Goal: Information Seeking & Learning: Check status

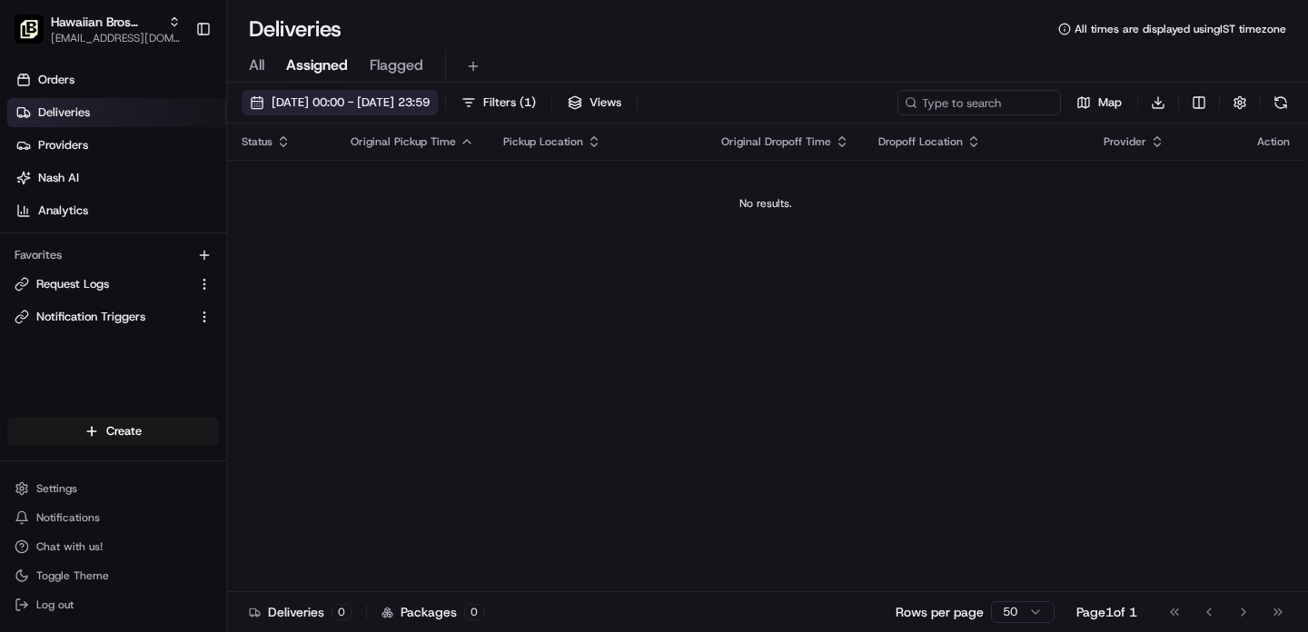
click at [420, 106] on span "[DATE] 00:00 - [DATE] 23:59" at bounding box center [351, 102] width 158 height 16
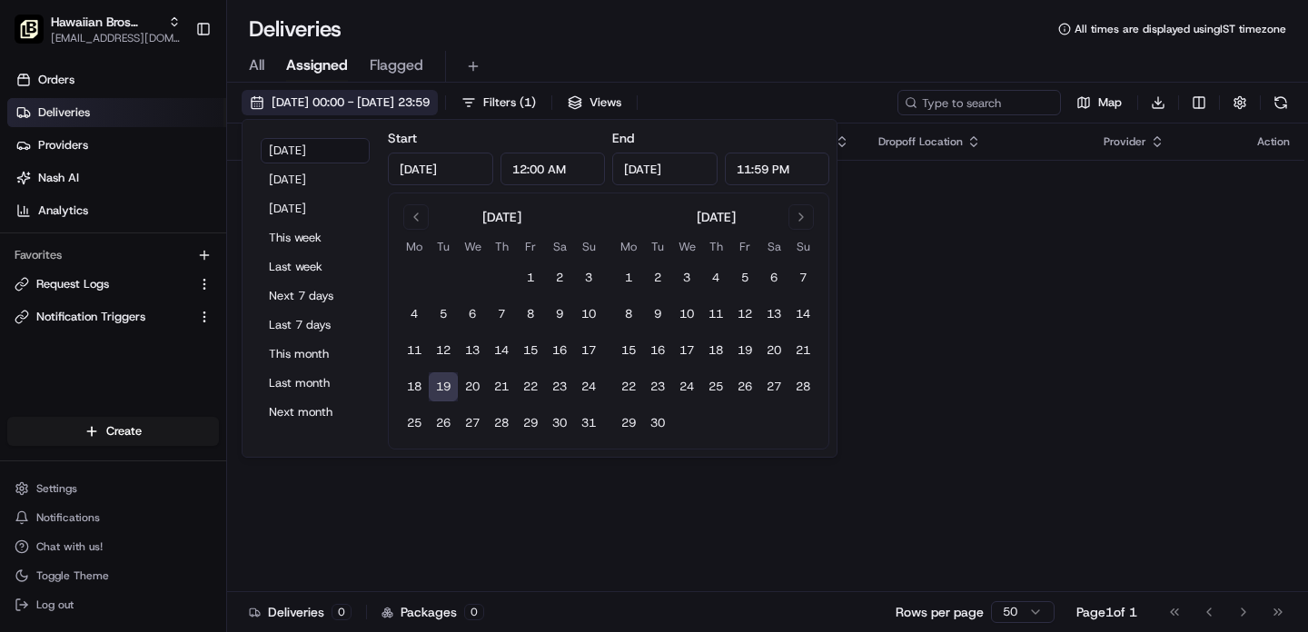
click at [342, 99] on span "[DATE] 00:00 - [DATE] 23:59" at bounding box center [351, 102] width 158 height 16
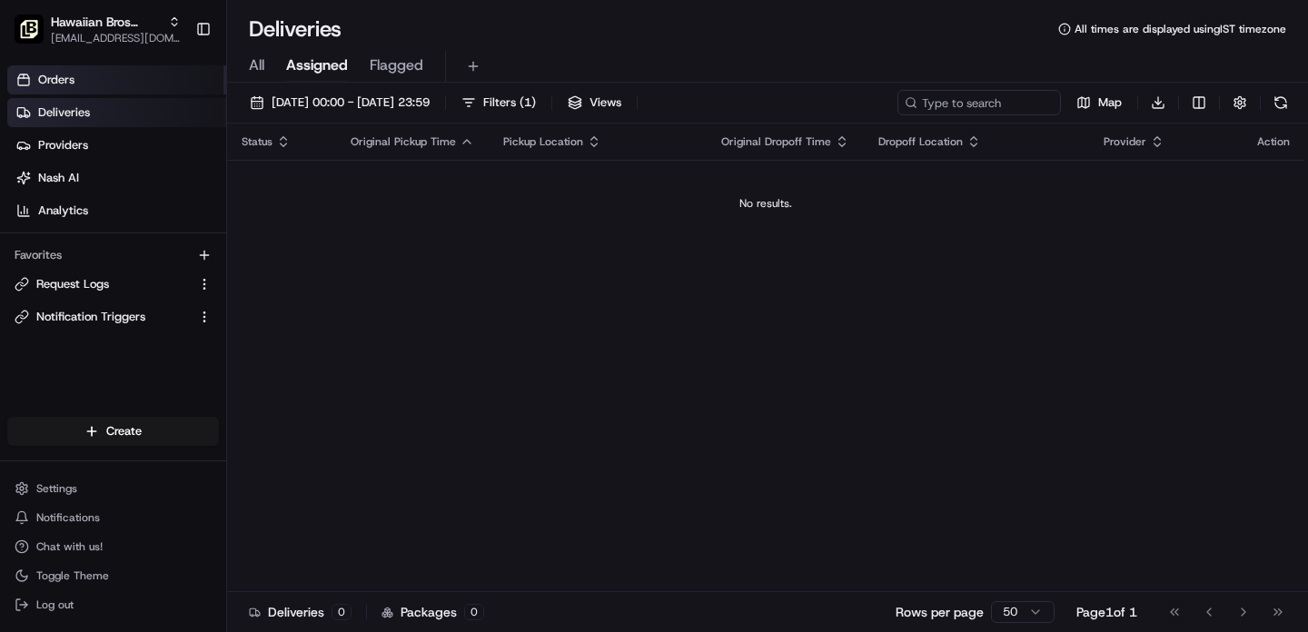
click at [54, 89] on link "Orders" at bounding box center [116, 79] width 219 height 29
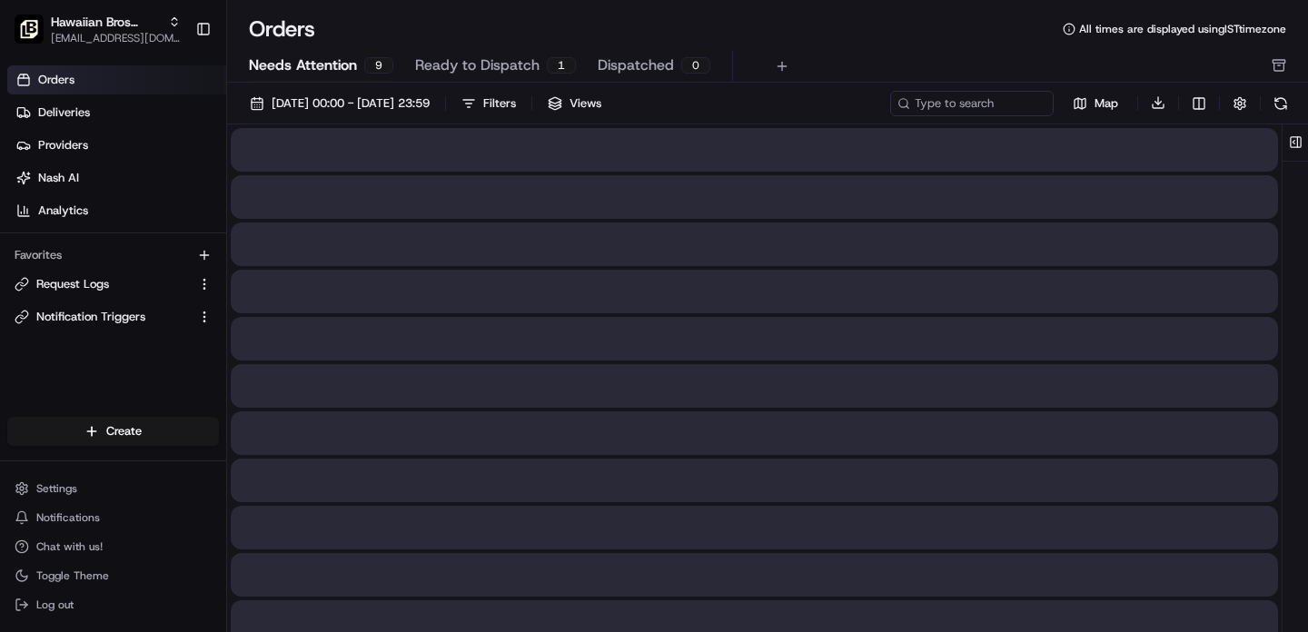
click at [292, 66] on span "Needs Attention" at bounding box center [303, 65] width 108 height 22
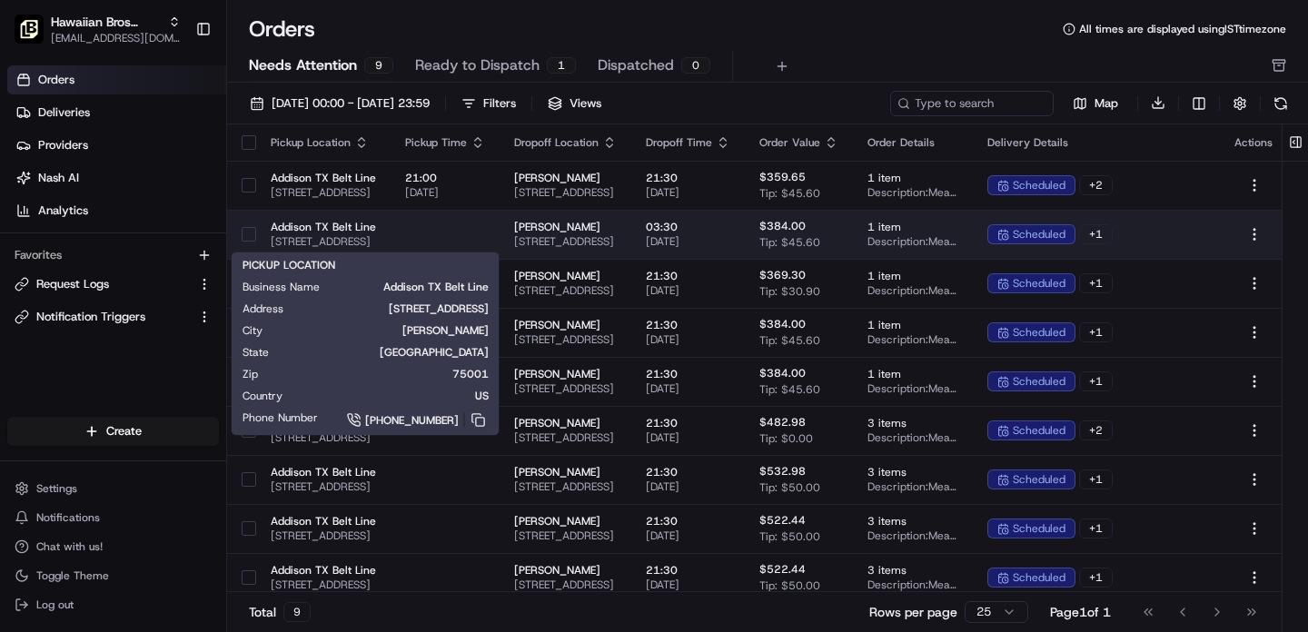
click at [376, 232] on span "Addison TX Belt Line" at bounding box center [323, 227] width 105 height 15
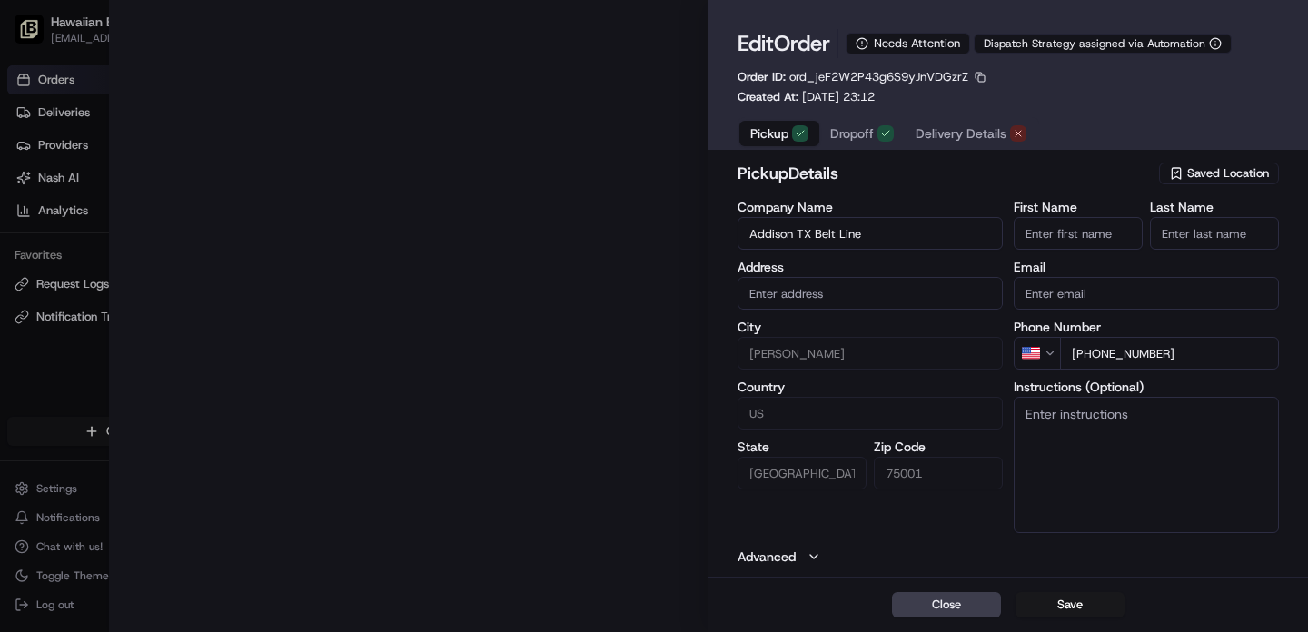
type input "[STREET_ADDRESS]"
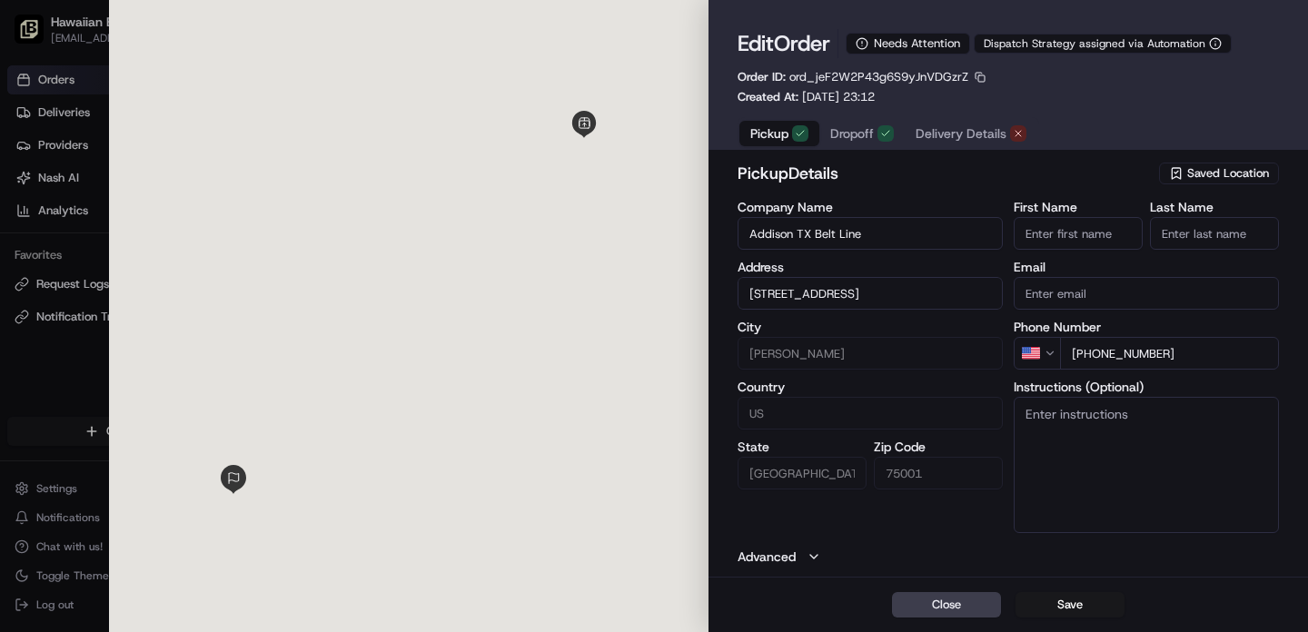
click at [968, 135] on span "Delivery Details" at bounding box center [961, 133] width 91 height 18
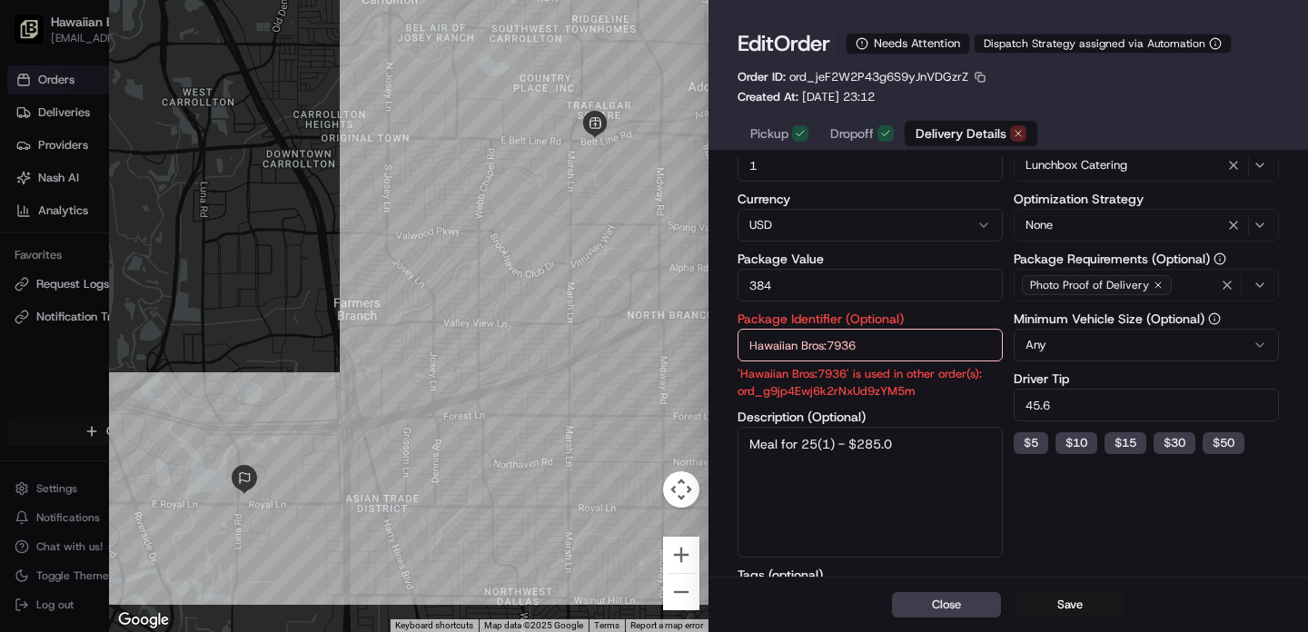
scroll to position [295, 0]
click at [35, 394] on div at bounding box center [654, 316] width 1308 height 632
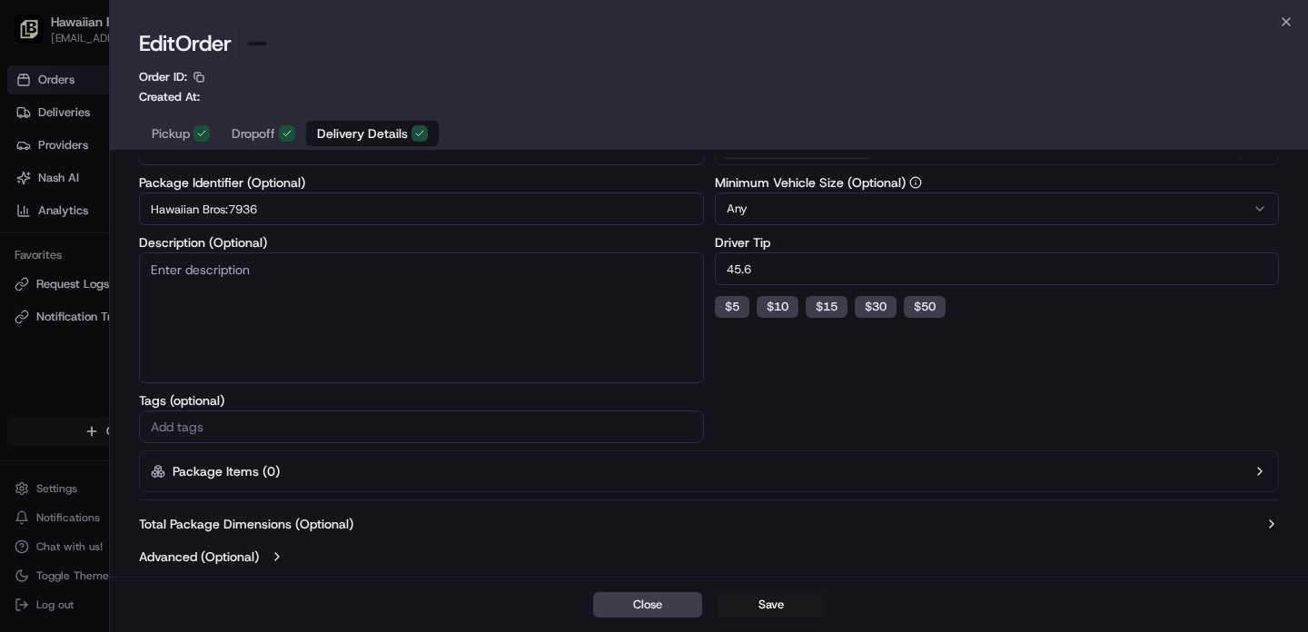
scroll to position [242, 0]
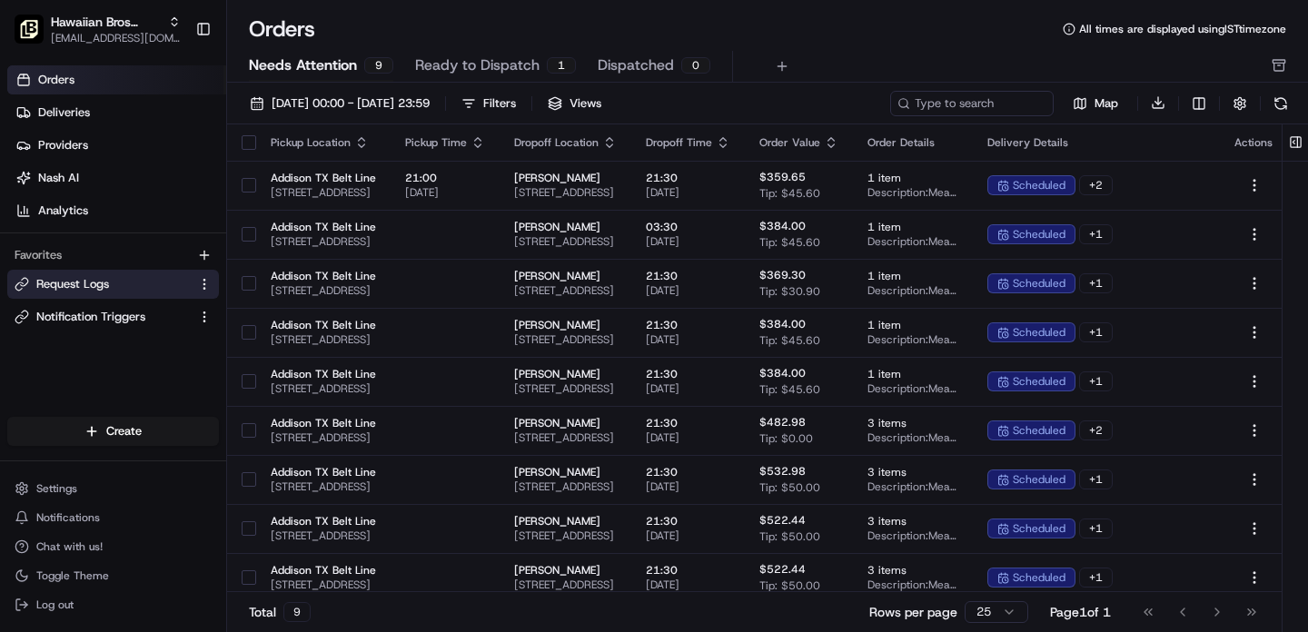
click at [83, 292] on button "Request Logs" at bounding box center [113, 284] width 212 height 29
click at [98, 283] on span "Request Logs" at bounding box center [72, 284] width 73 height 16
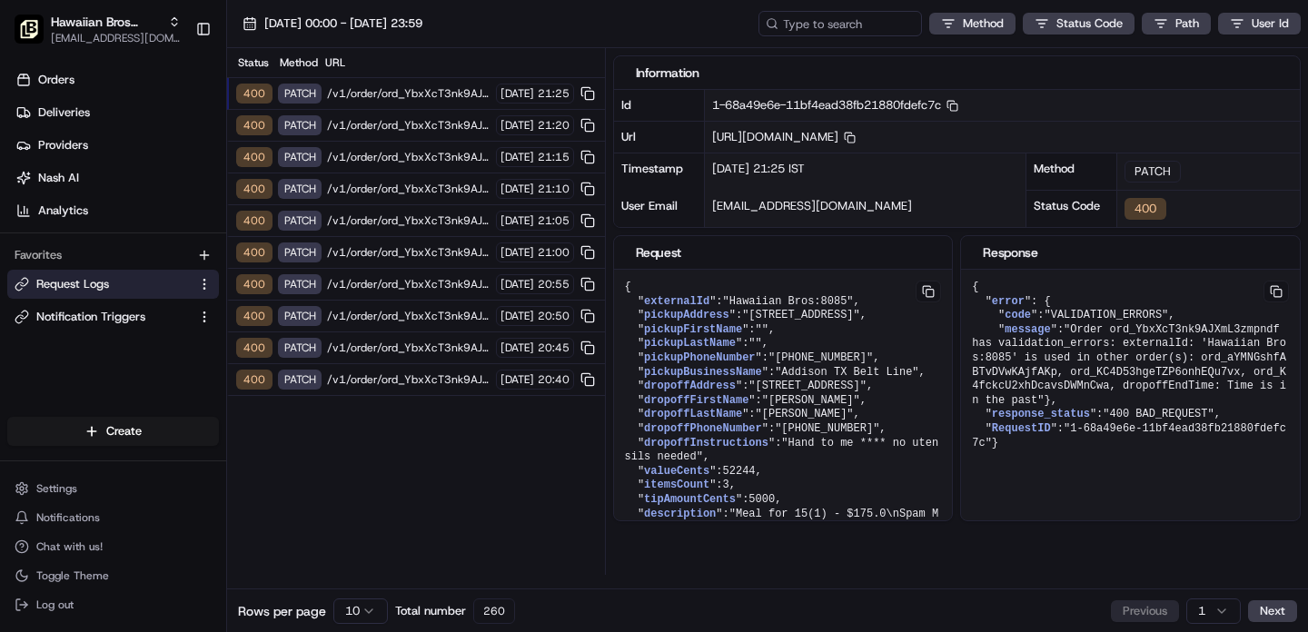
click at [353, 93] on span "/v1/order/ord_YbxXcT3nk9AJXmL3zmpndf?orgId=org_oPtaPU" at bounding box center [408, 93] width 163 height 15
click at [351, 610] on html "Hawaiian Bros (Addison TX_Belt Line) [EMAIL_ADDRESS][DOMAIN_NAME] Toggle Sideba…" at bounding box center [654, 316] width 1308 height 632
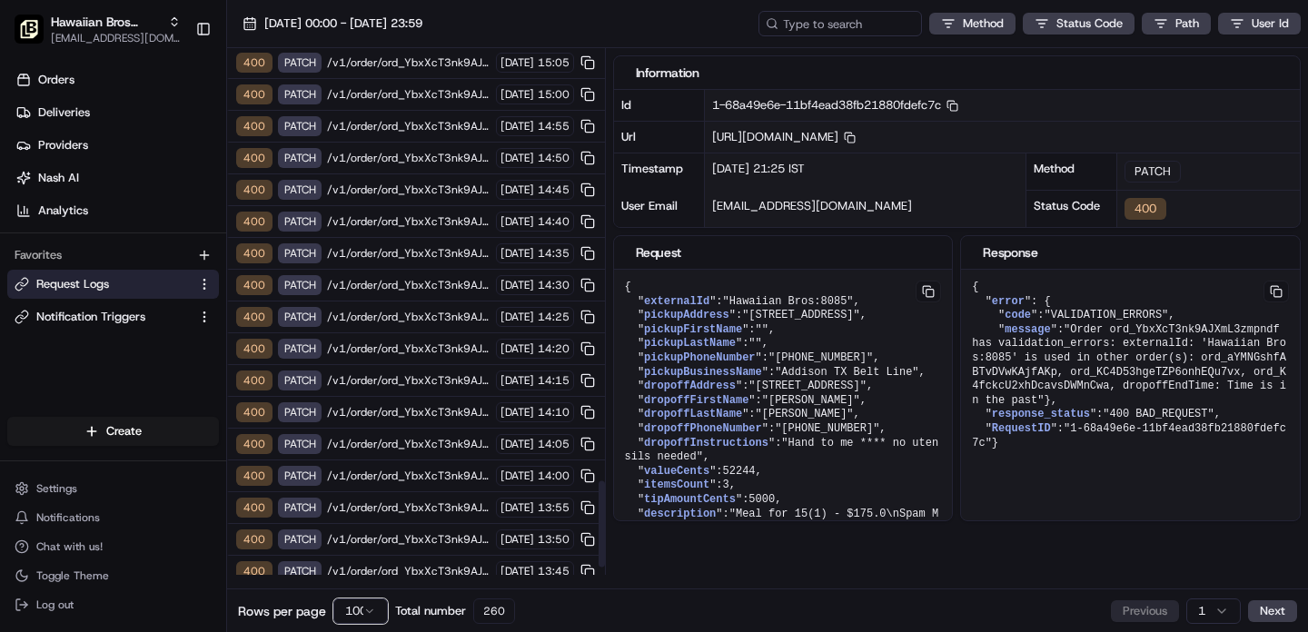
scroll to position [2682, 0]
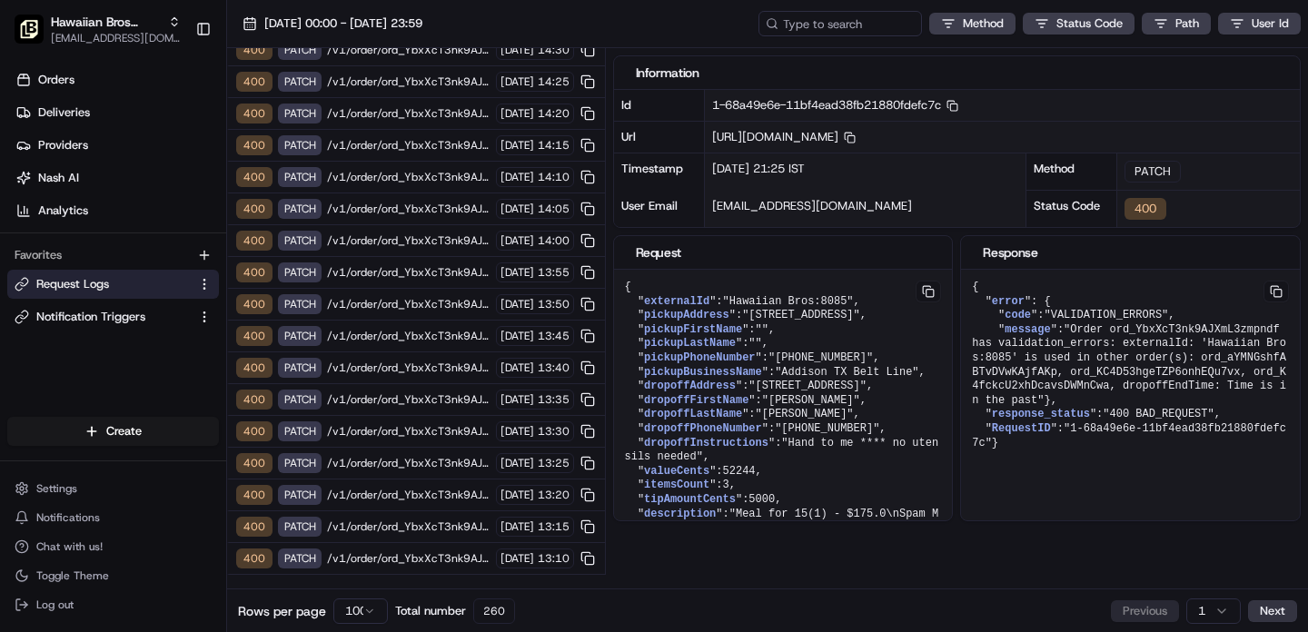
click at [1272, 609] on button "Next" at bounding box center [1272, 611] width 49 height 22
click at [1266, 611] on button "Next" at bounding box center [1272, 611] width 49 height 22
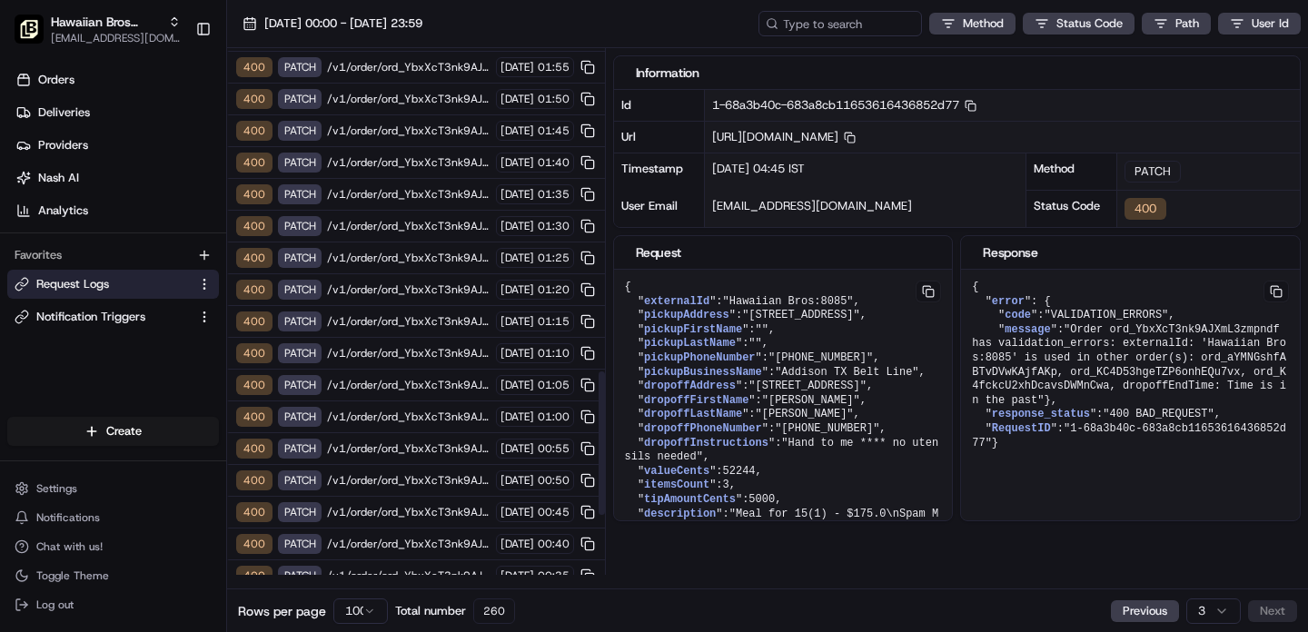
scroll to position [1410, 0]
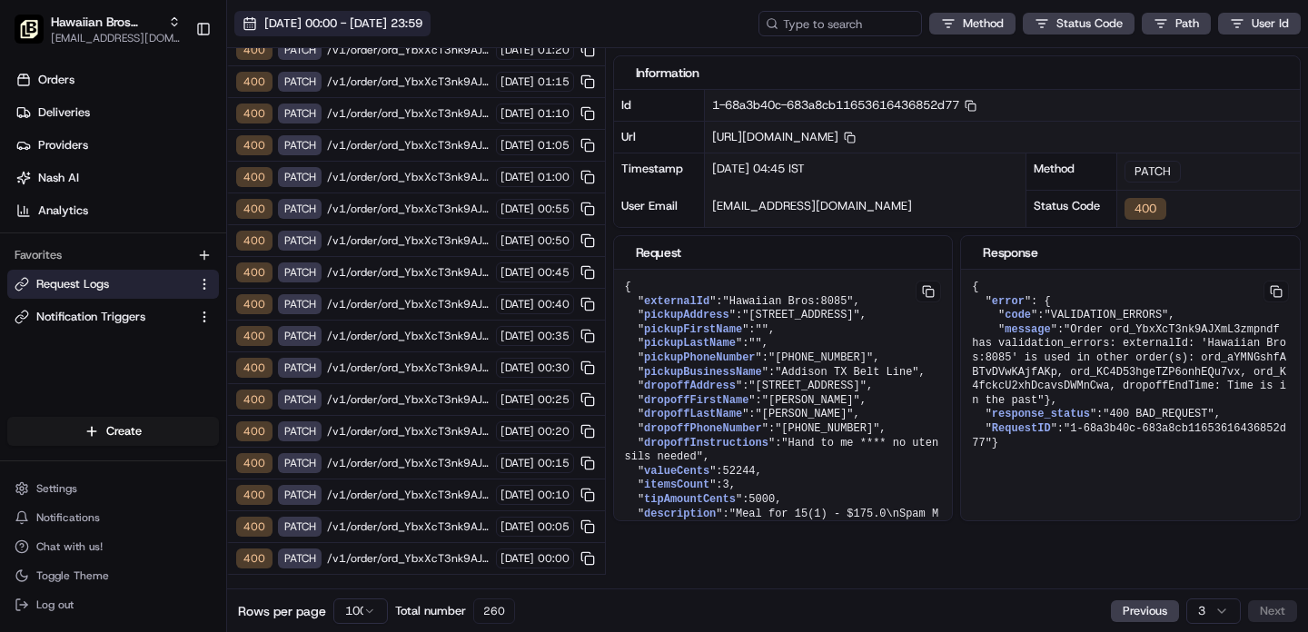
click at [351, 17] on span "[DATE] 00:00 - [DATE] 23:59" at bounding box center [343, 23] width 158 height 16
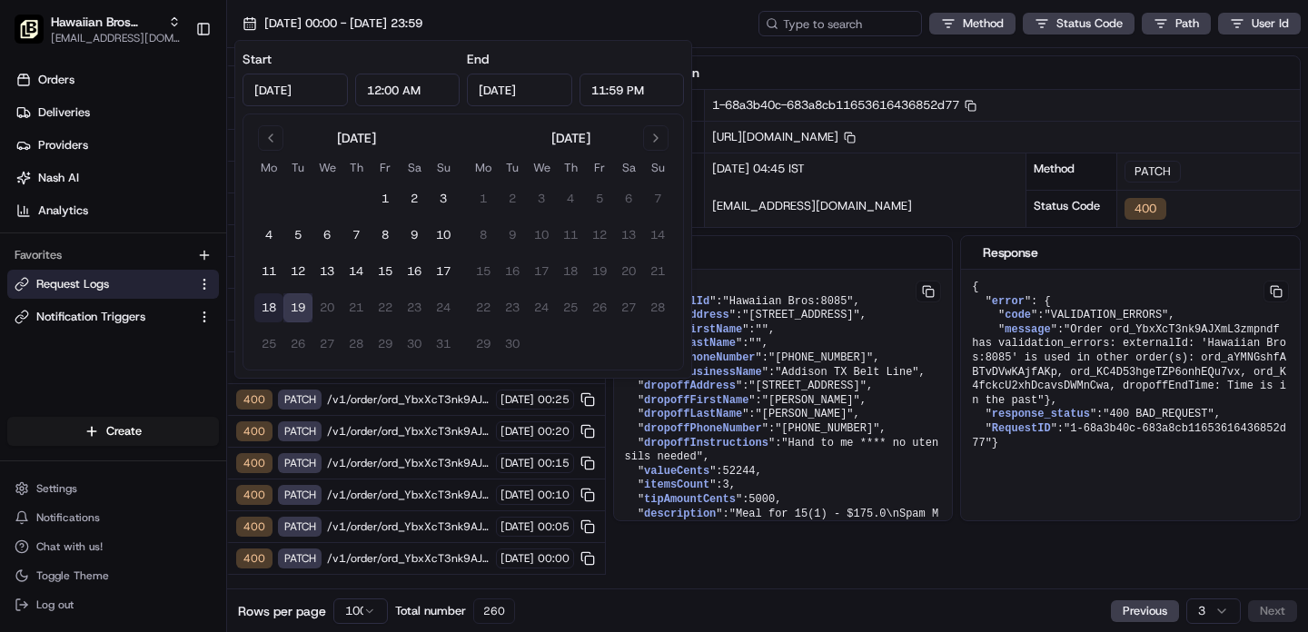
click at [260, 315] on button "18" at bounding box center [268, 307] width 29 height 29
type input "[DATE]"
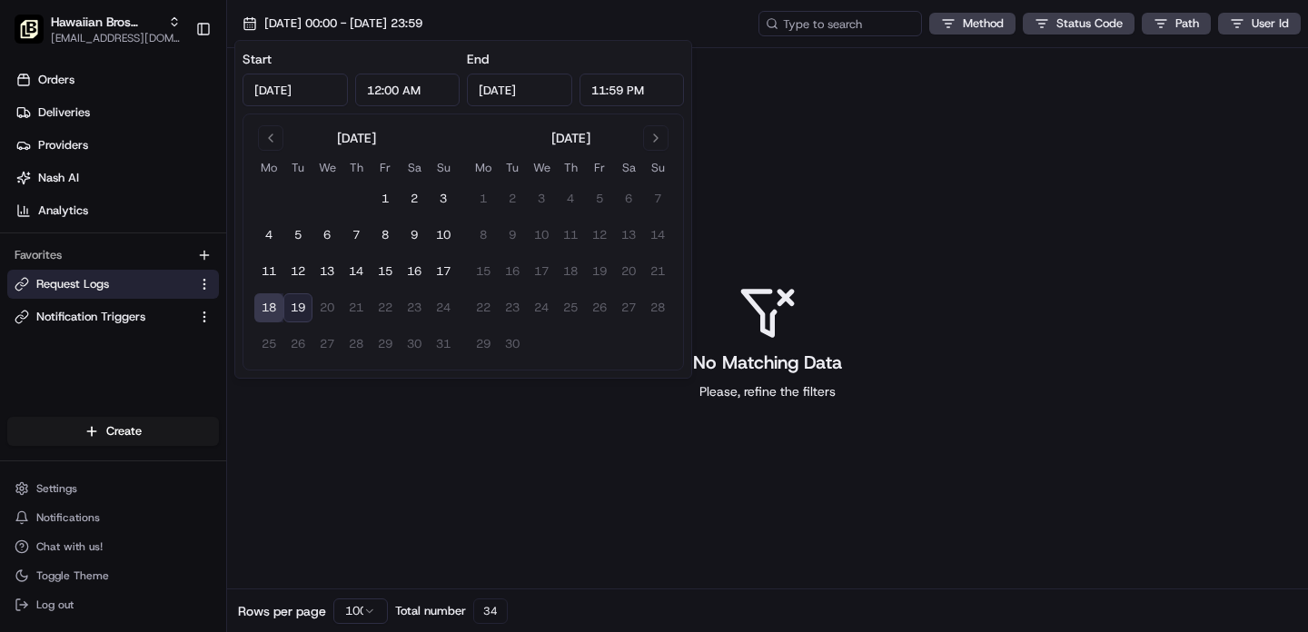
click at [429, 485] on div "No Matching Data Please, refine the filters" at bounding box center [767, 342] width 1081 height 589
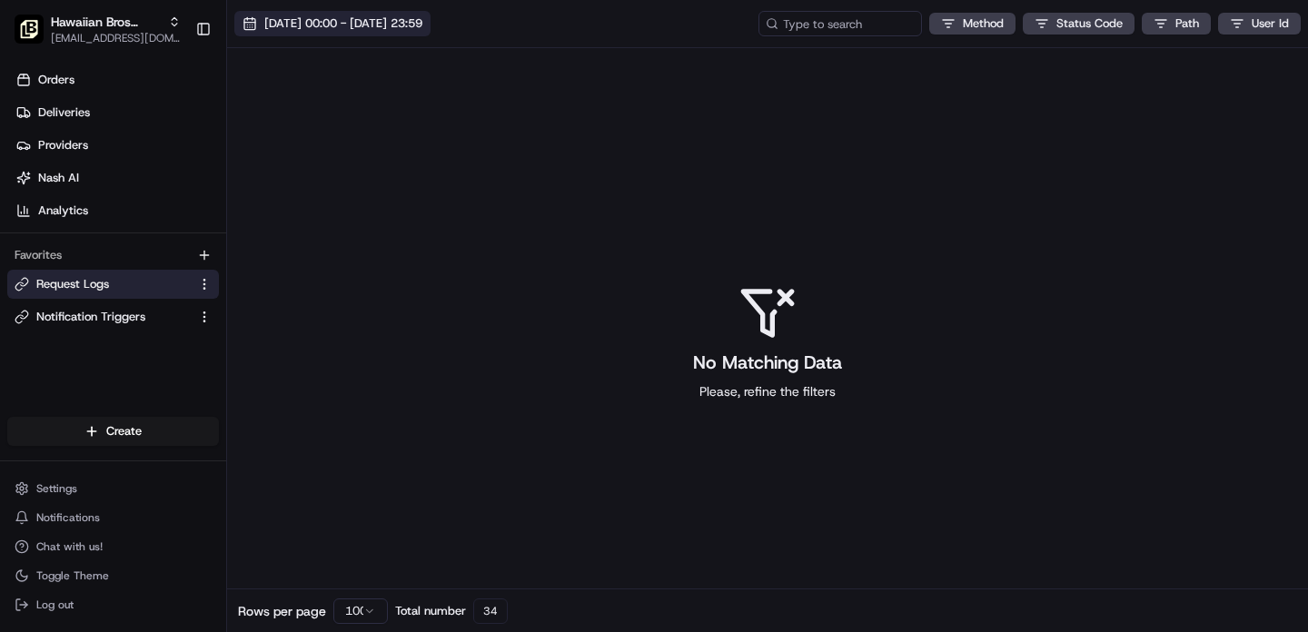
click at [312, 25] on span "[DATE] 00:00 - [DATE] 23:59" at bounding box center [343, 23] width 158 height 16
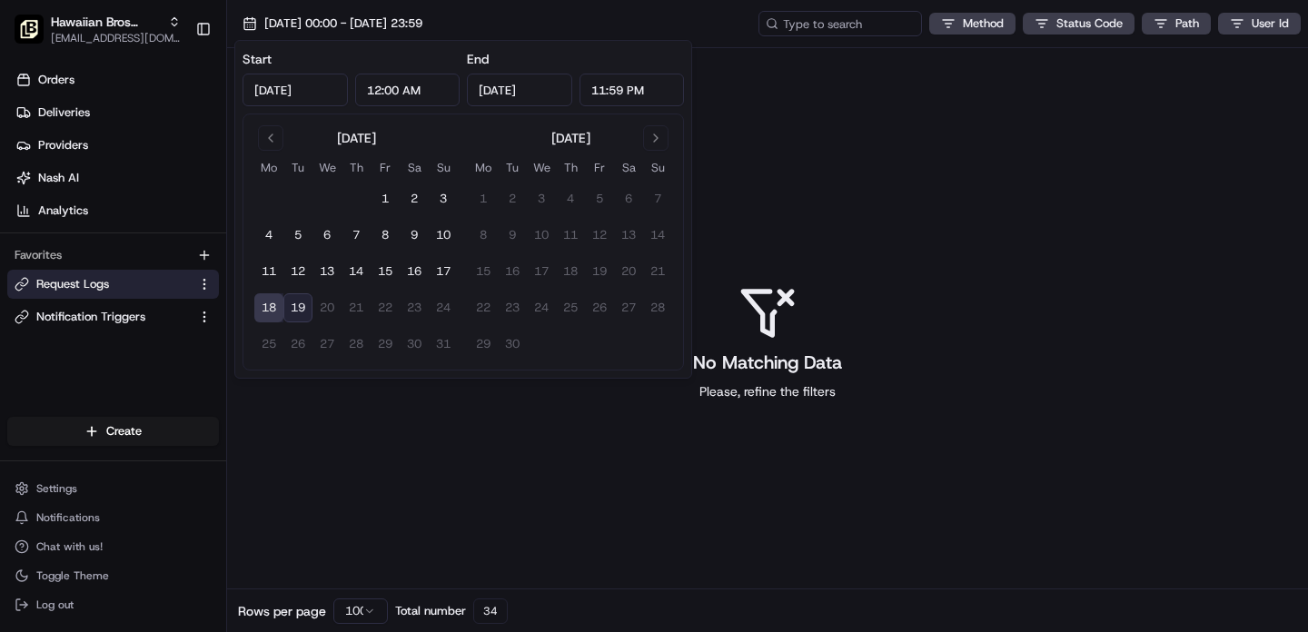
click at [268, 305] on button "18" at bounding box center [268, 307] width 29 height 29
click at [268, 308] on button "18" at bounding box center [268, 307] width 29 height 29
click at [335, 456] on div "No Matching Data Please, refine the filters" at bounding box center [767, 342] width 1081 height 589
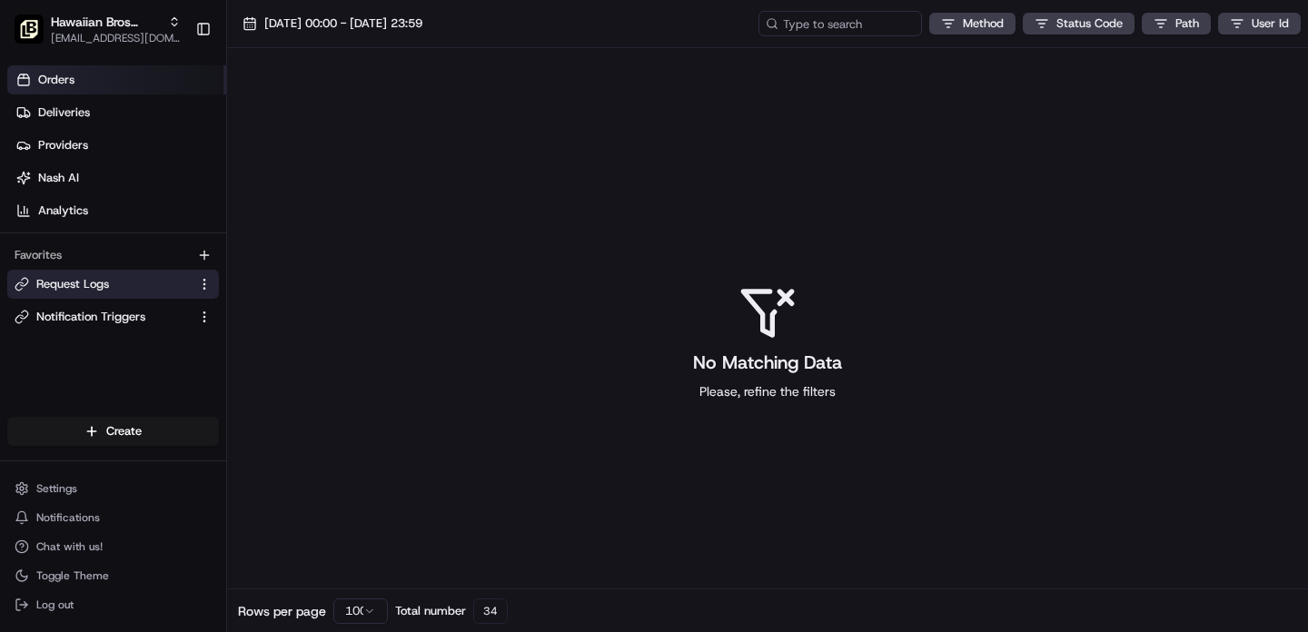
click at [54, 84] on span "Orders" at bounding box center [56, 80] width 36 height 16
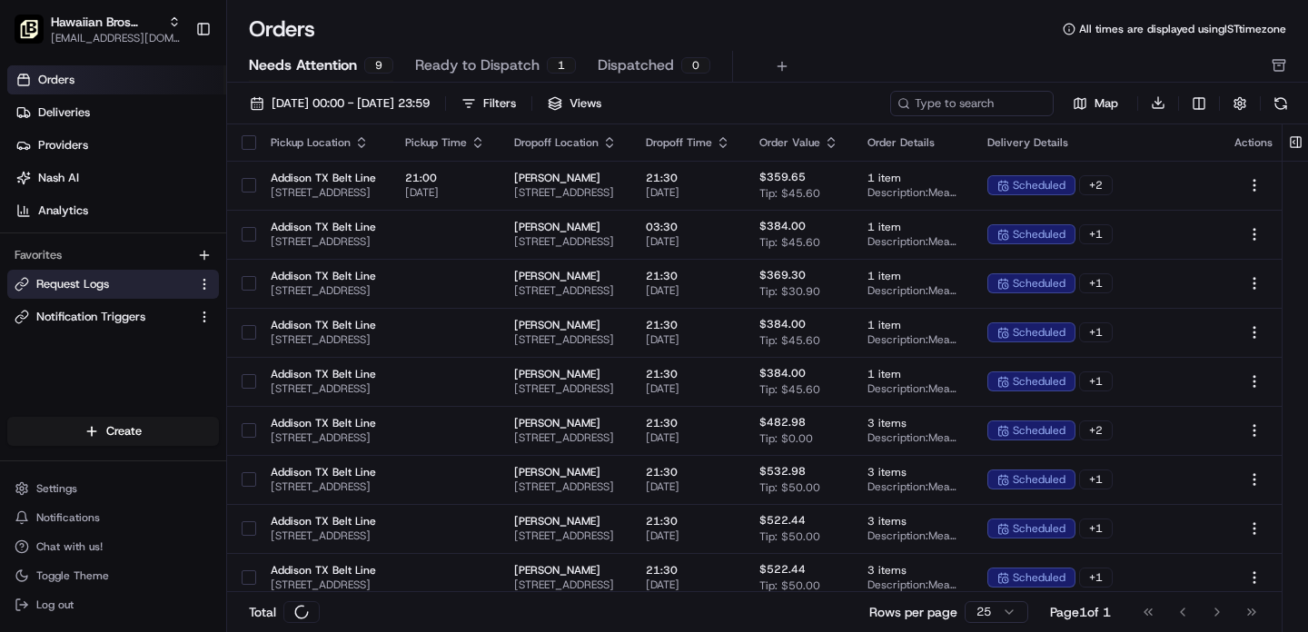
click at [94, 289] on span "Request Logs" at bounding box center [72, 284] width 73 height 16
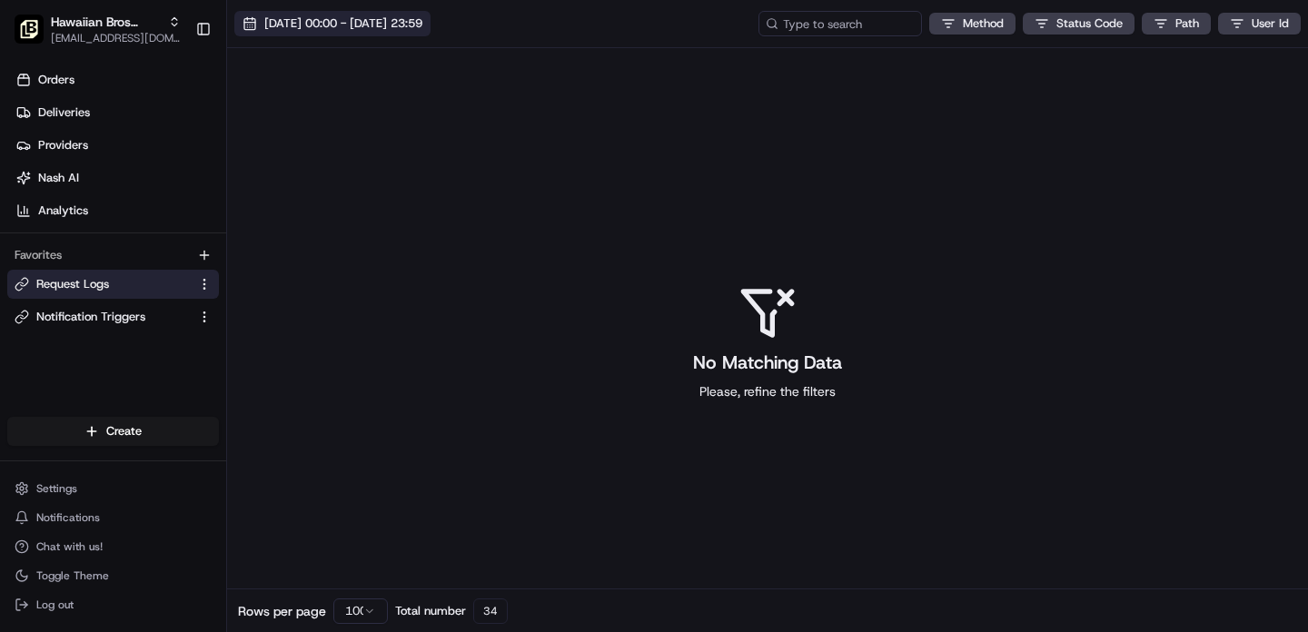
click at [399, 20] on span "[DATE] 00:00 - [DATE] 23:59" at bounding box center [343, 23] width 158 height 16
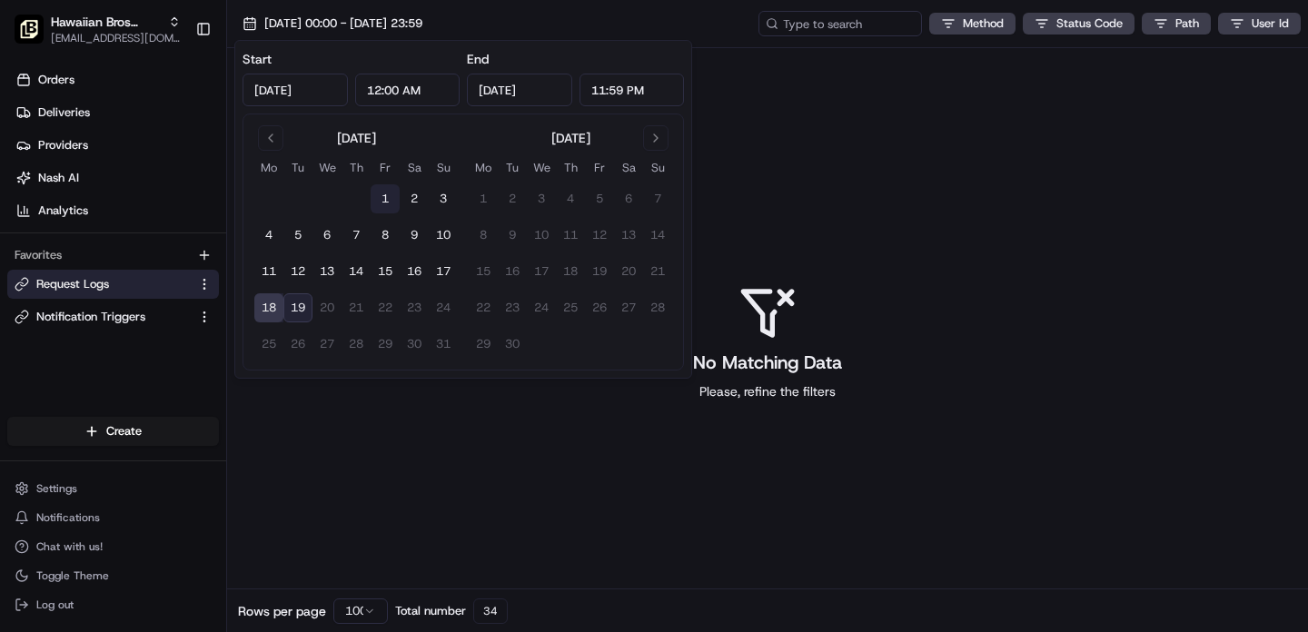
click at [392, 199] on button "1" at bounding box center [385, 198] width 29 height 29
type input "[DATE]"
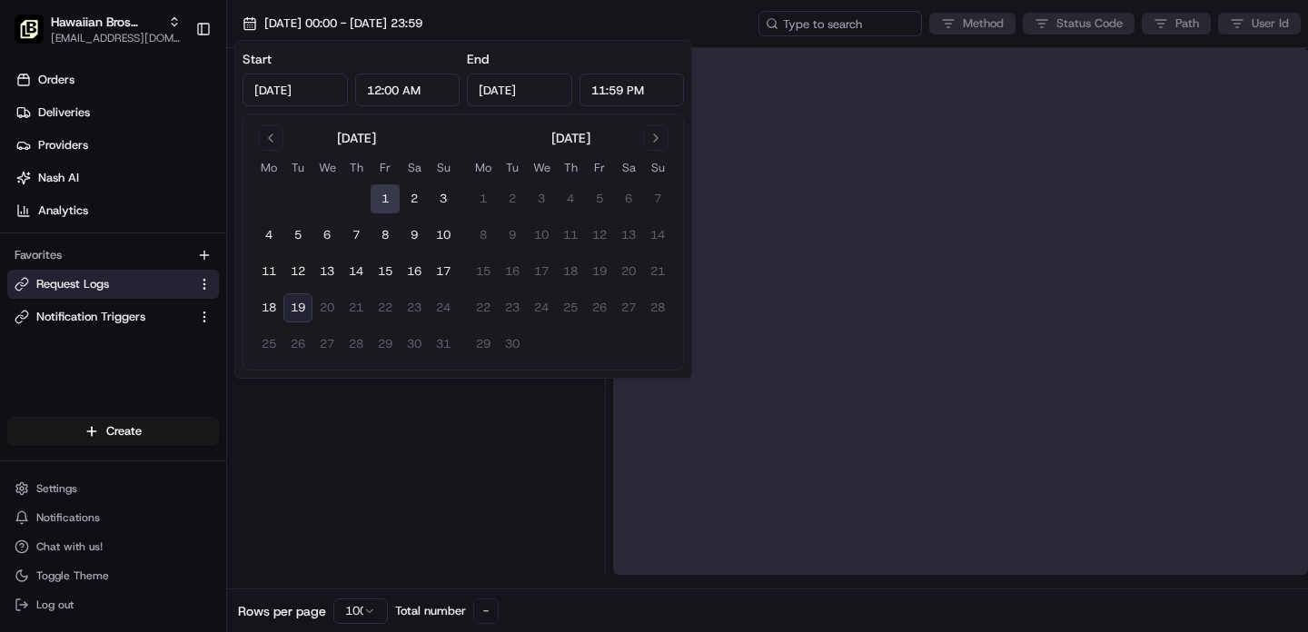
click at [415, 349] on td "30" at bounding box center [414, 344] width 29 height 29
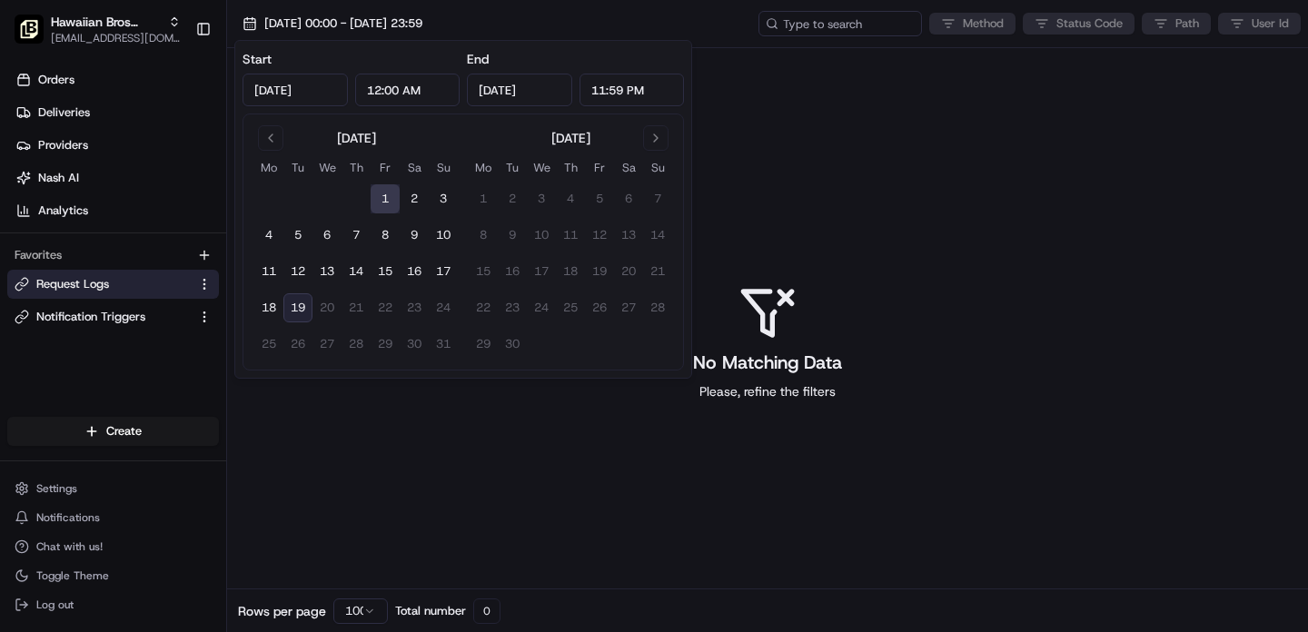
click at [510, 93] on input "[DATE]" at bounding box center [519, 90] width 105 height 33
click at [445, 343] on td "31" at bounding box center [443, 344] width 29 height 29
click at [443, 345] on td "31" at bounding box center [443, 344] width 29 height 29
click at [295, 301] on button "19" at bounding box center [297, 307] width 29 height 29
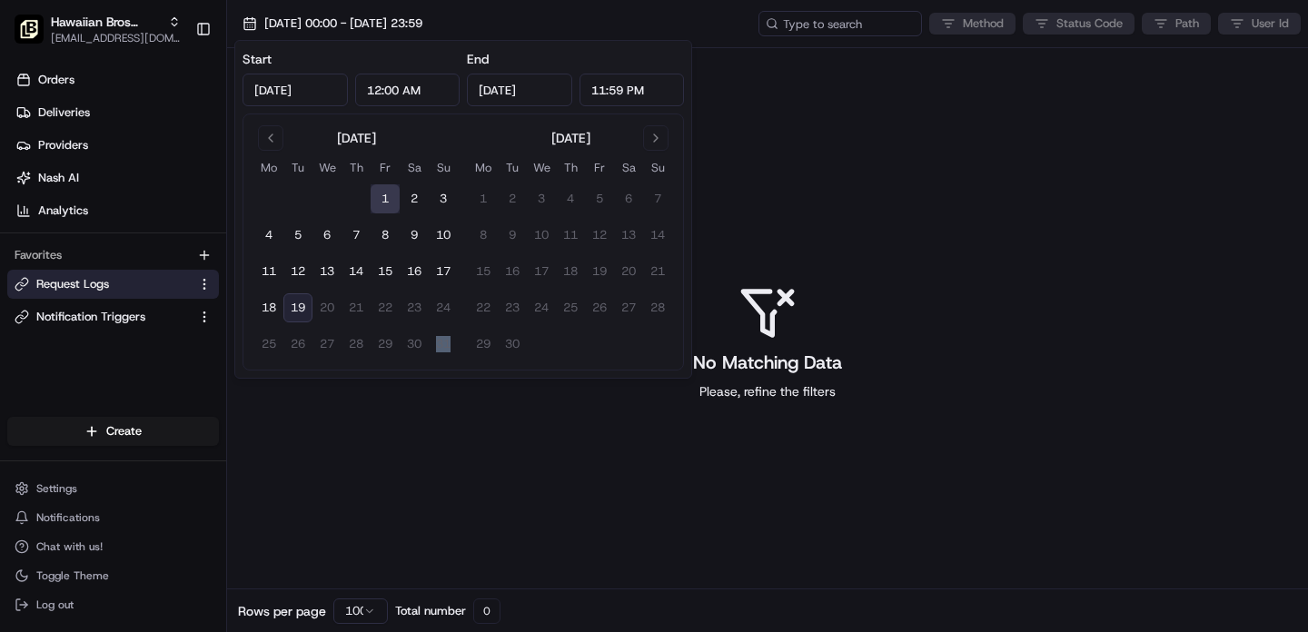
type input "[DATE]"
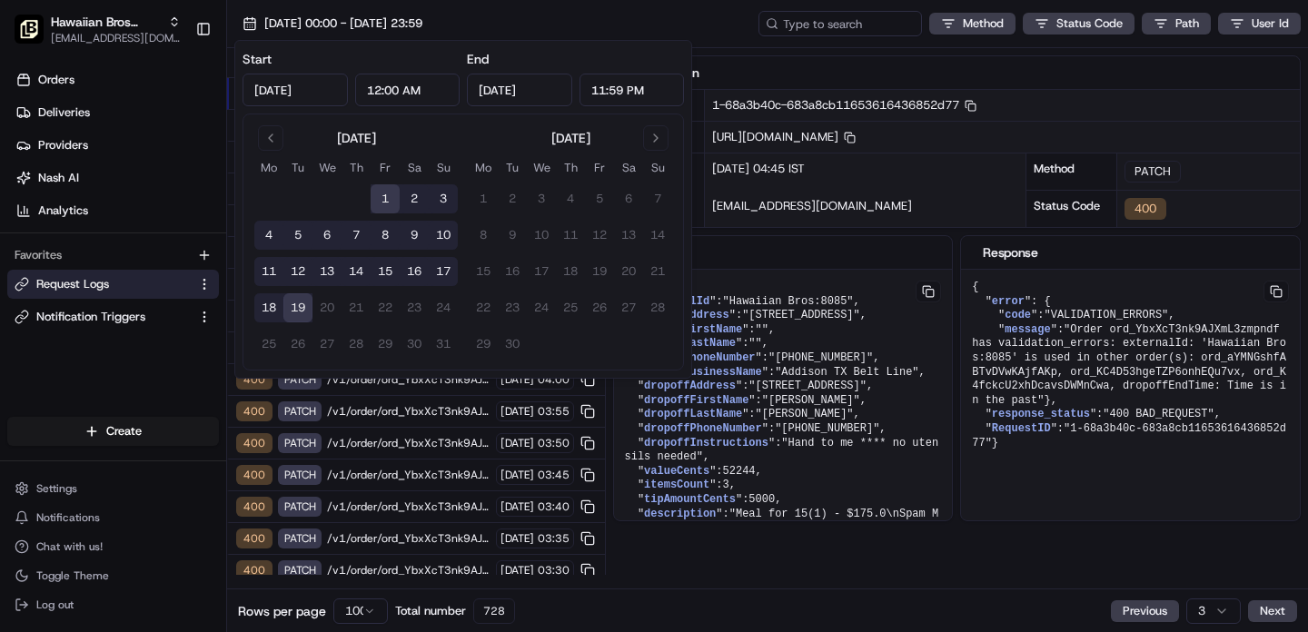
click at [362, 531] on span "/v1/order/ord_YbxXcT3nk9AJXmL3zmpndf?orgId=org_oPtaPU" at bounding box center [408, 538] width 163 height 15
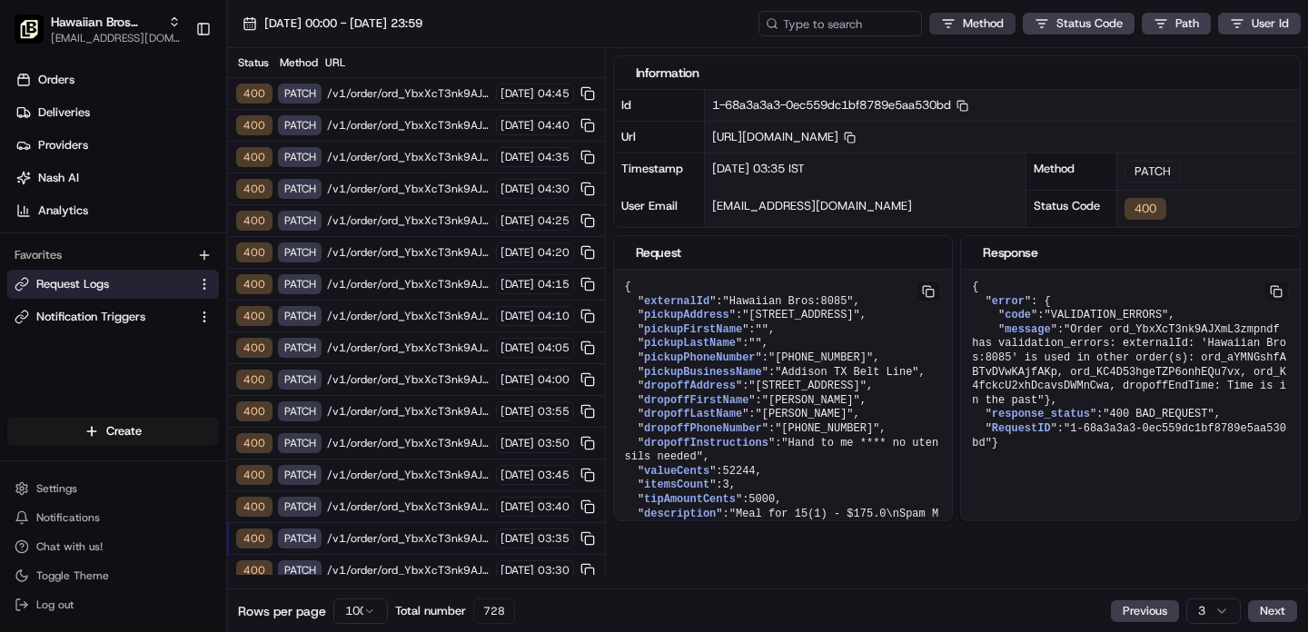
click at [975, 15] on html "Hawaiian Bros (Addison TX_Belt Line) [EMAIL_ADDRESS][DOMAIN_NAME] Toggle Sideba…" at bounding box center [654, 316] width 1308 height 632
click at [962, 25] on html "Hawaiian Bros (Addison TX_Belt Line) [EMAIL_ADDRESS][DOMAIN_NAME] Toggle Sideba…" at bounding box center [654, 316] width 1308 height 632
click at [612, 7] on html "Hawaiian Bros (Addison TX_Belt Line) [EMAIL_ADDRESS][DOMAIN_NAME] Toggle Sideba…" at bounding box center [654, 316] width 1308 height 632
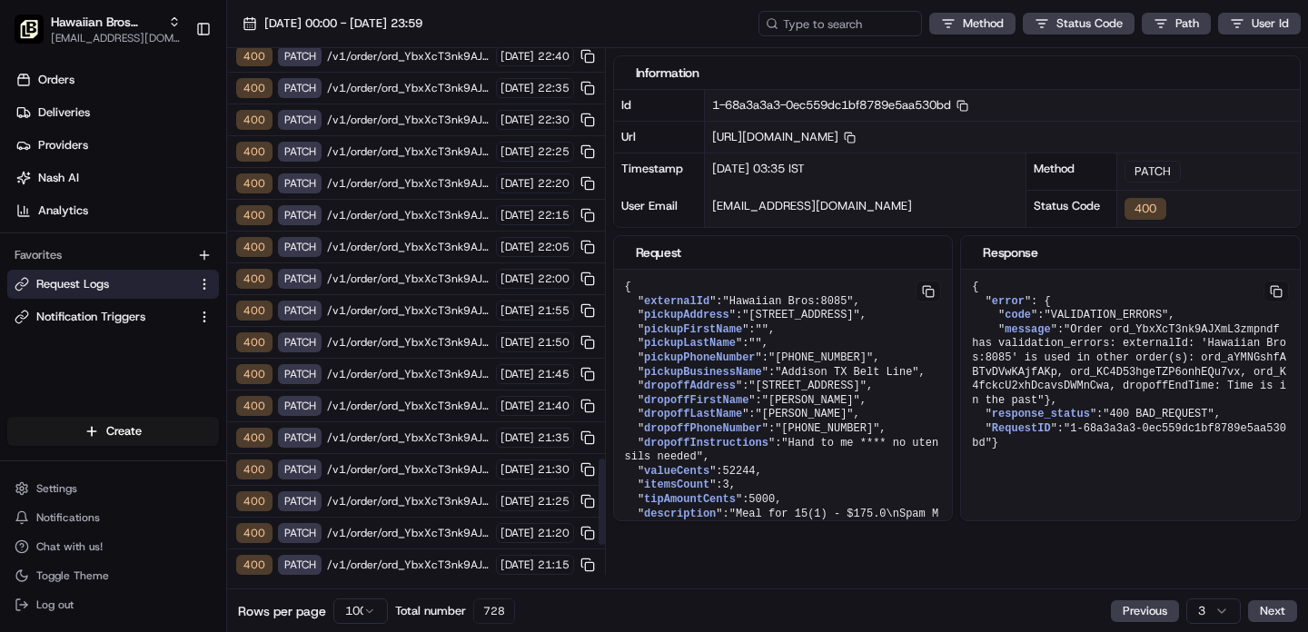
scroll to position [2682, 0]
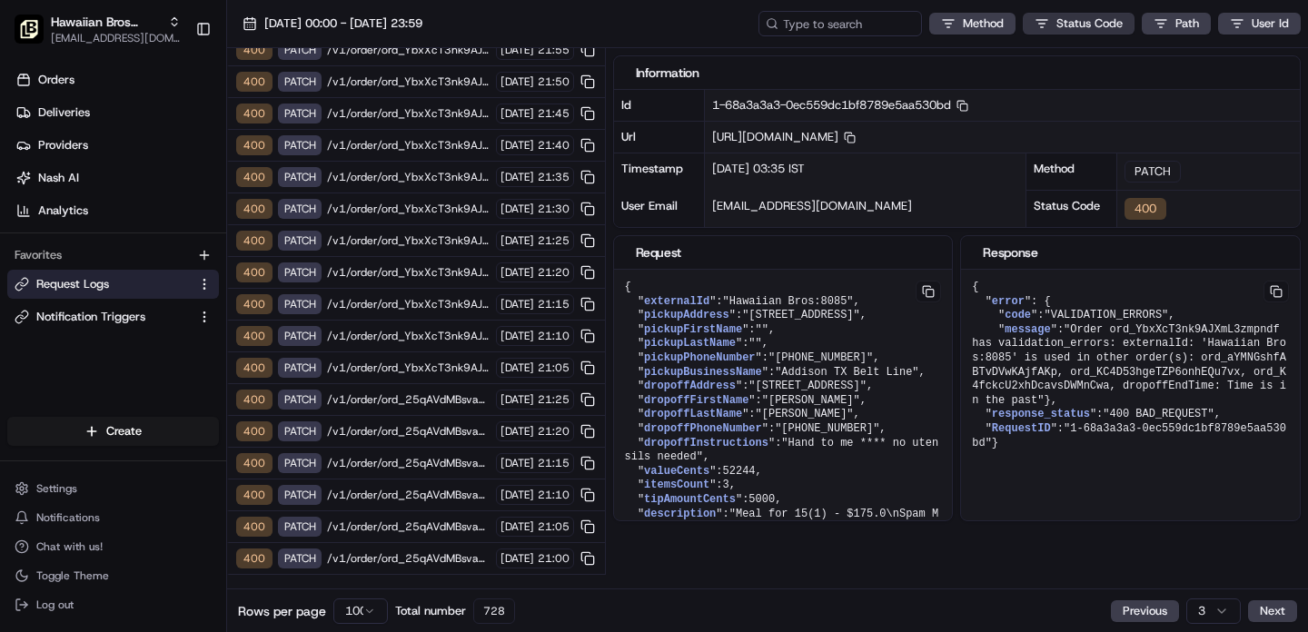
click at [1091, 26] on html "Hawaiian Bros (Addison TX_Belt Line) [EMAIL_ADDRESS][DOMAIN_NAME] Toggle Sideba…" at bounding box center [654, 316] width 1308 height 632
click at [966, 21] on html "Hawaiian Bros (Addison TX_Belt Line) [EMAIL_ADDRESS][DOMAIN_NAME] Toggle Sideba…" at bounding box center [654, 316] width 1308 height 632
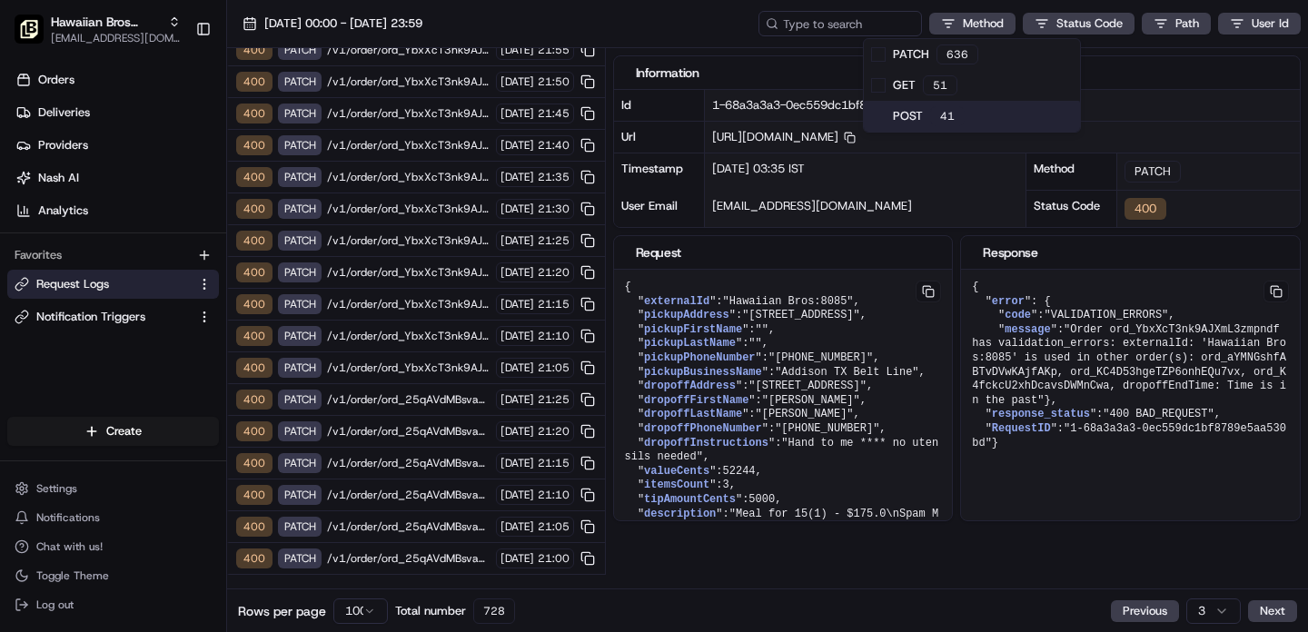
click at [902, 118] on span "POST" at bounding box center [908, 116] width 30 height 16
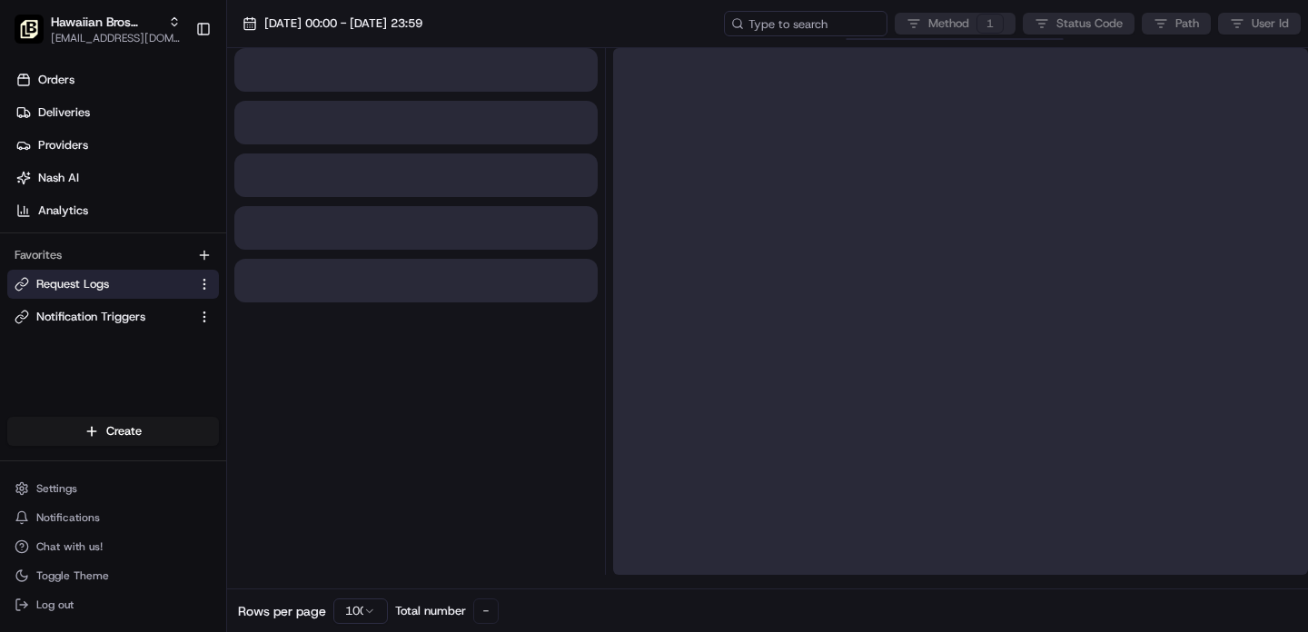
scroll to position [0, 0]
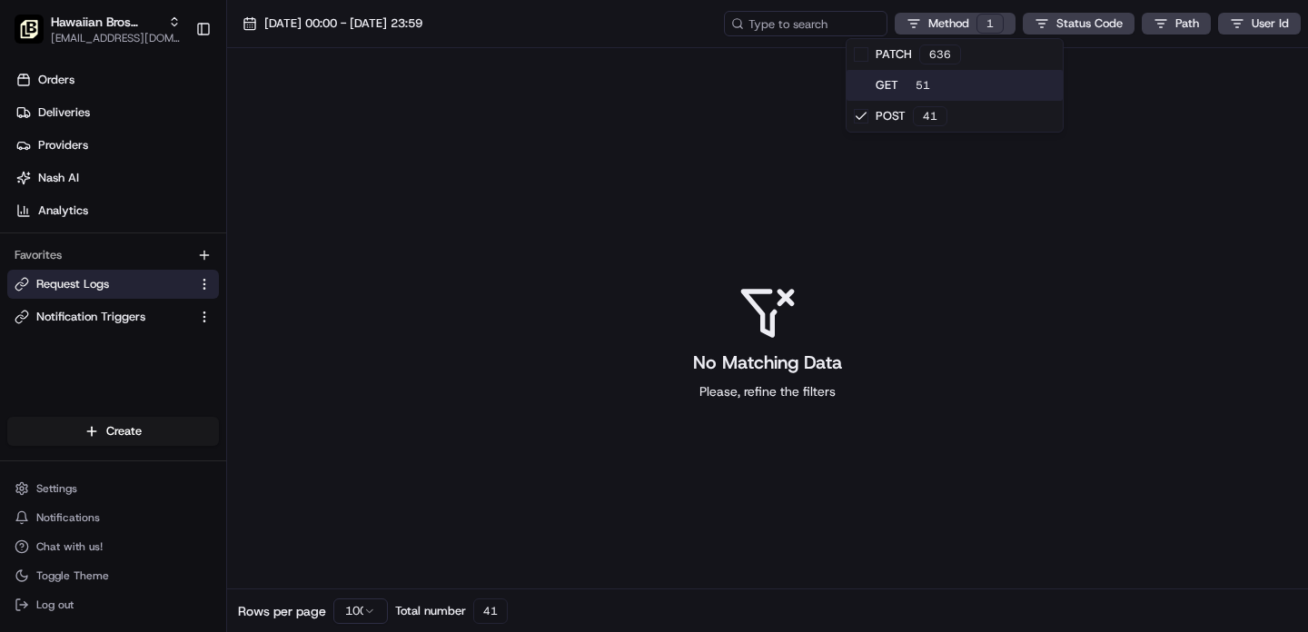
click at [906, 82] on div "51" at bounding box center [923, 85] width 35 height 20
click at [954, 30] on html "Hawaiian Bros (Addison TX_Belt Line) [EMAIL_ADDRESS][DOMAIN_NAME] Toggle Sideba…" at bounding box center [654, 316] width 1308 height 632
click at [925, 51] on div "636" at bounding box center [940, 55] width 42 height 20
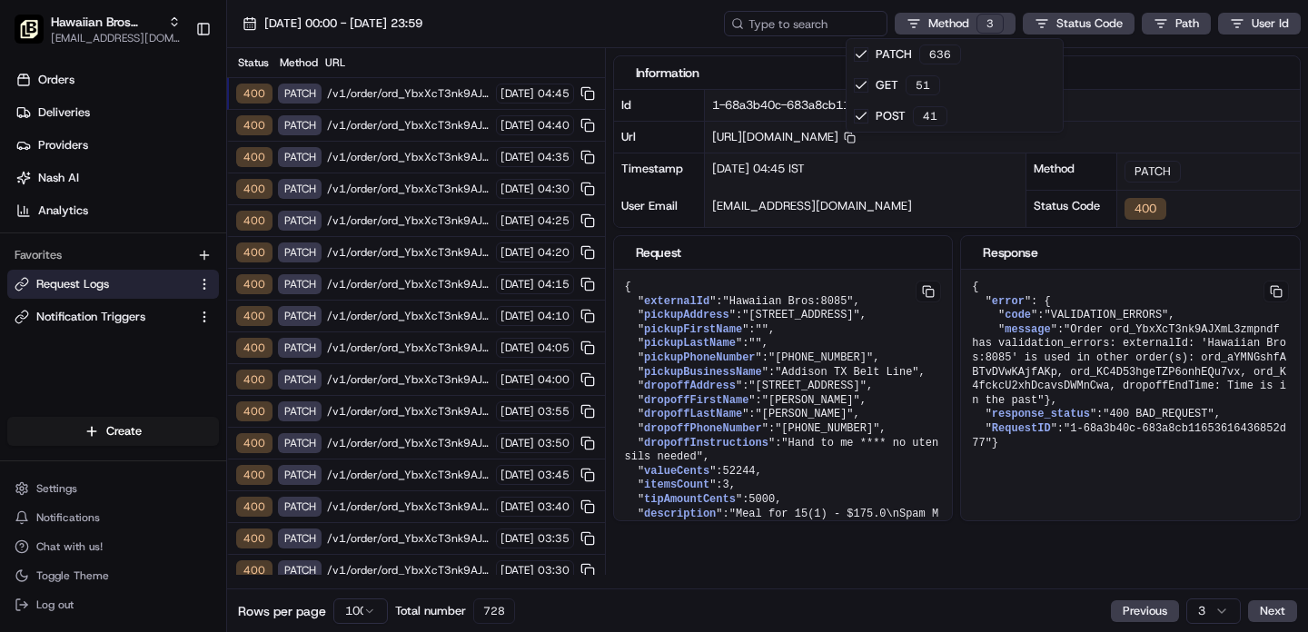
click at [415, 506] on html "Hawaiian Bros (Addison TX_Belt Line) [EMAIL_ADDRESS][DOMAIN_NAME] Toggle Sideba…" at bounding box center [654, 316] width 1308 height 632
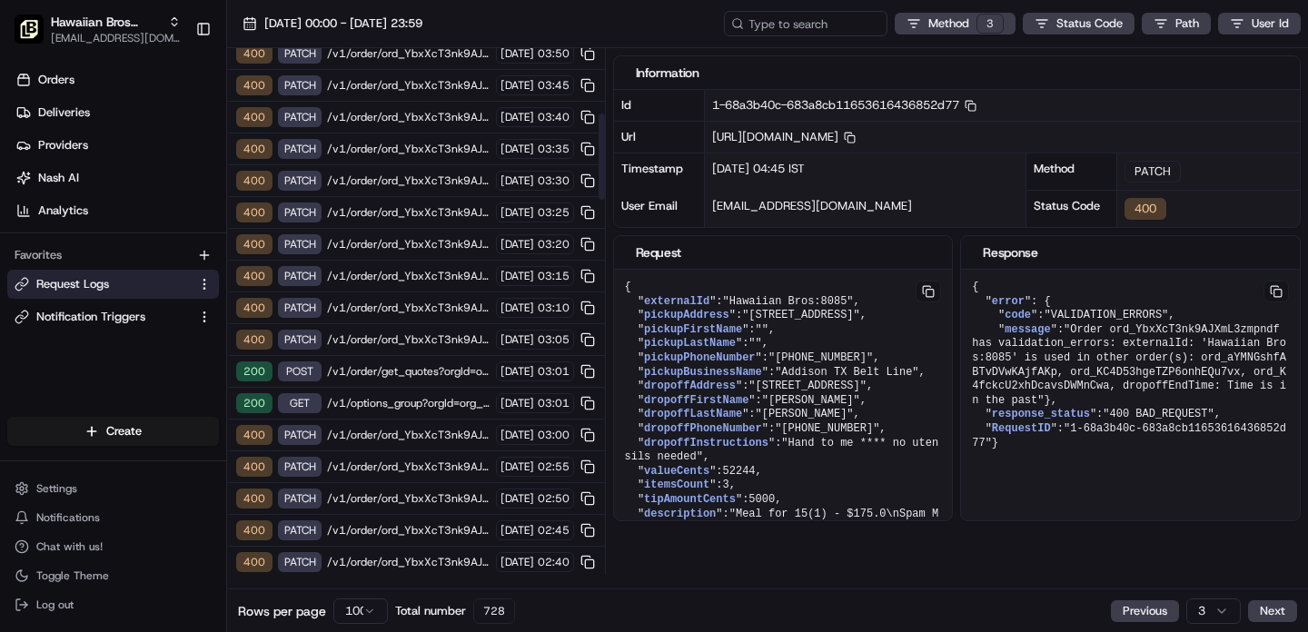
scroll to position [410, 0]
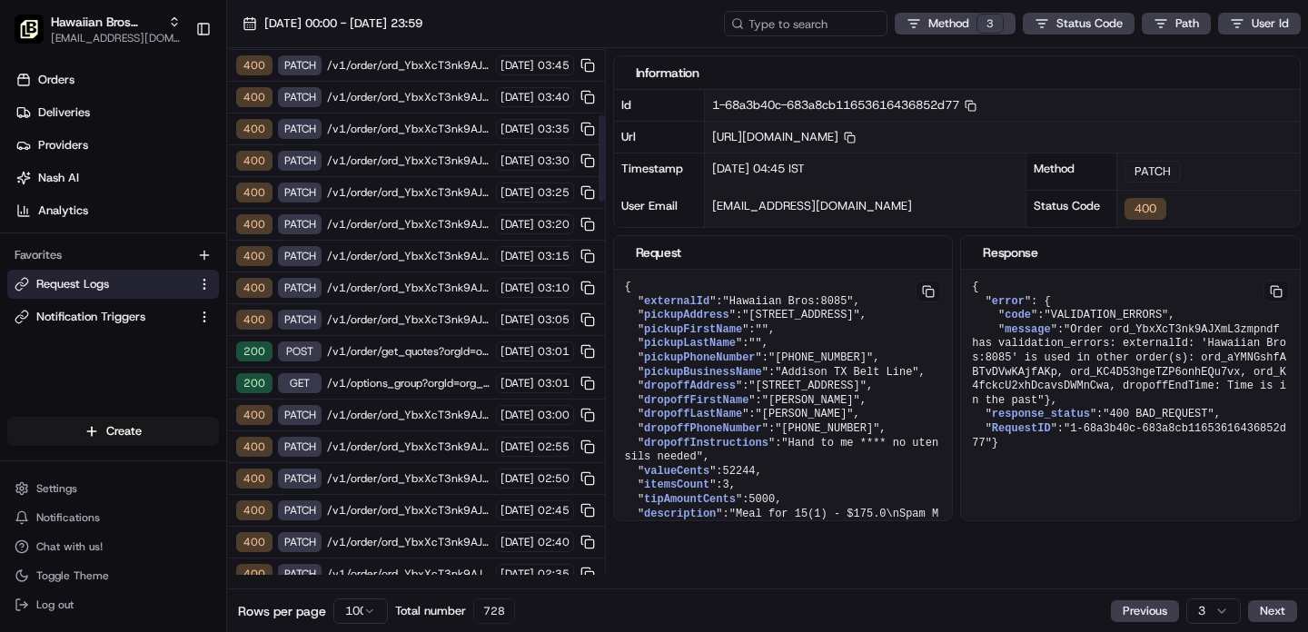
click at [399, 356] on span "/v1/order/get_quotes?orgId=org_oPtaPU" at bounding box center [408, 351] width 163 height 15
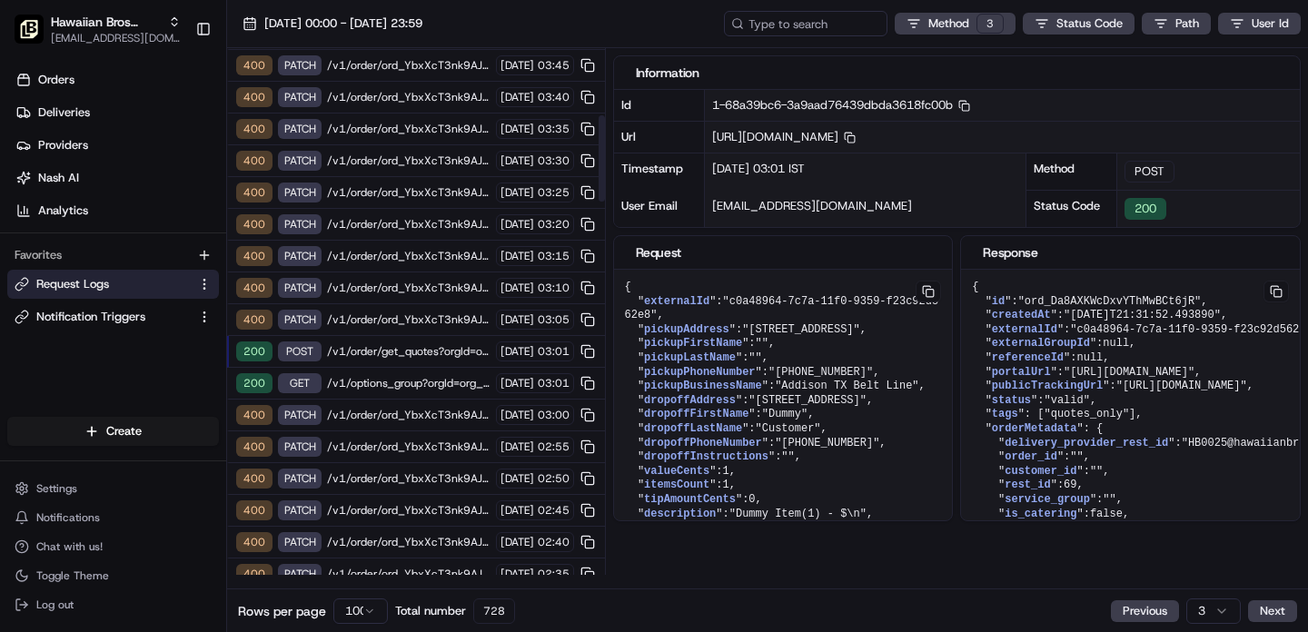
click at [409, 384] on span "/v1/options_group?orgId=org_oPtaPU" at bounding box center [408, 383] width 163 height 15
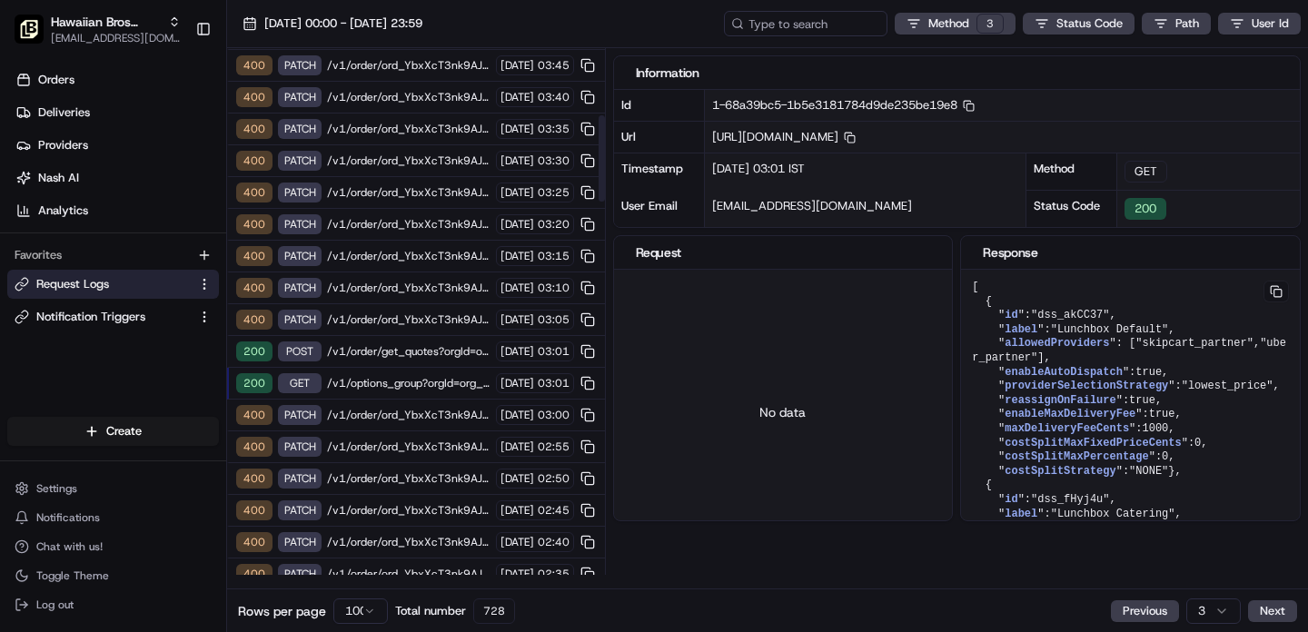
click at [406, 319] on span "/v1/order/ord_YbxXcT3nk9AJXmL3zmpndf?orgId=org_oPtaPU" at bounding box center [408, 319] width 163 height 15
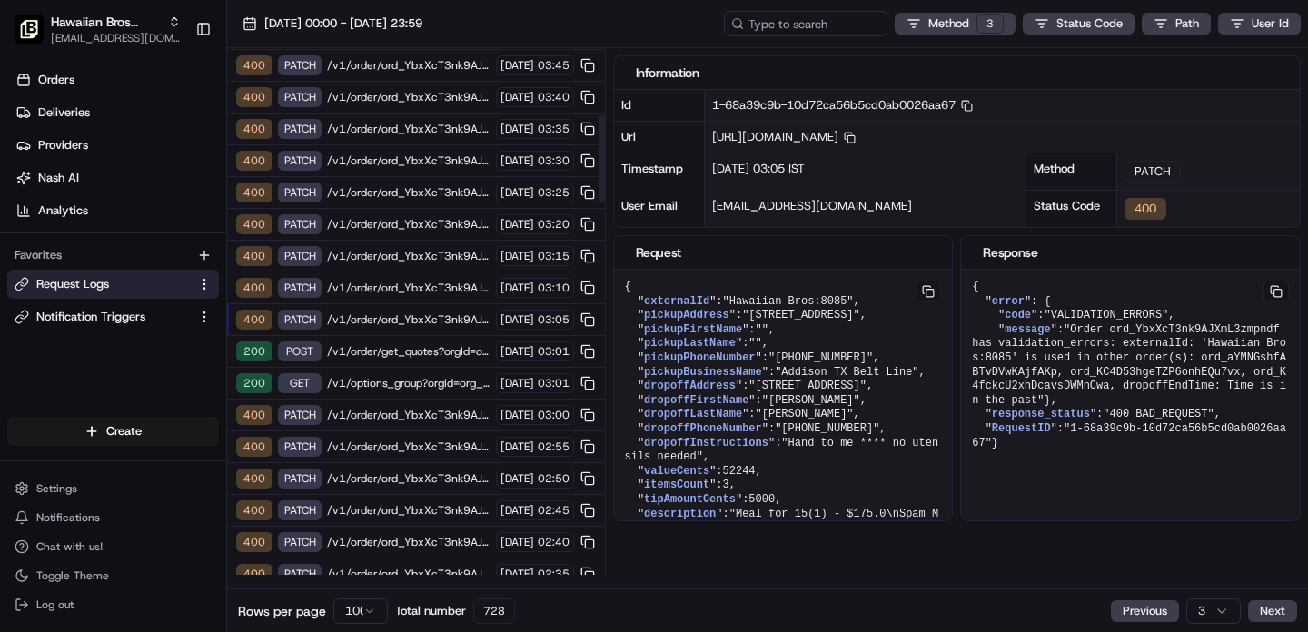
click at [371, 361] on div "200 POST /v1/order/get_quotes?orgId=org_oPtaPU [DATE] 03:01" at bounding box center [416, 352] width 378 height 32
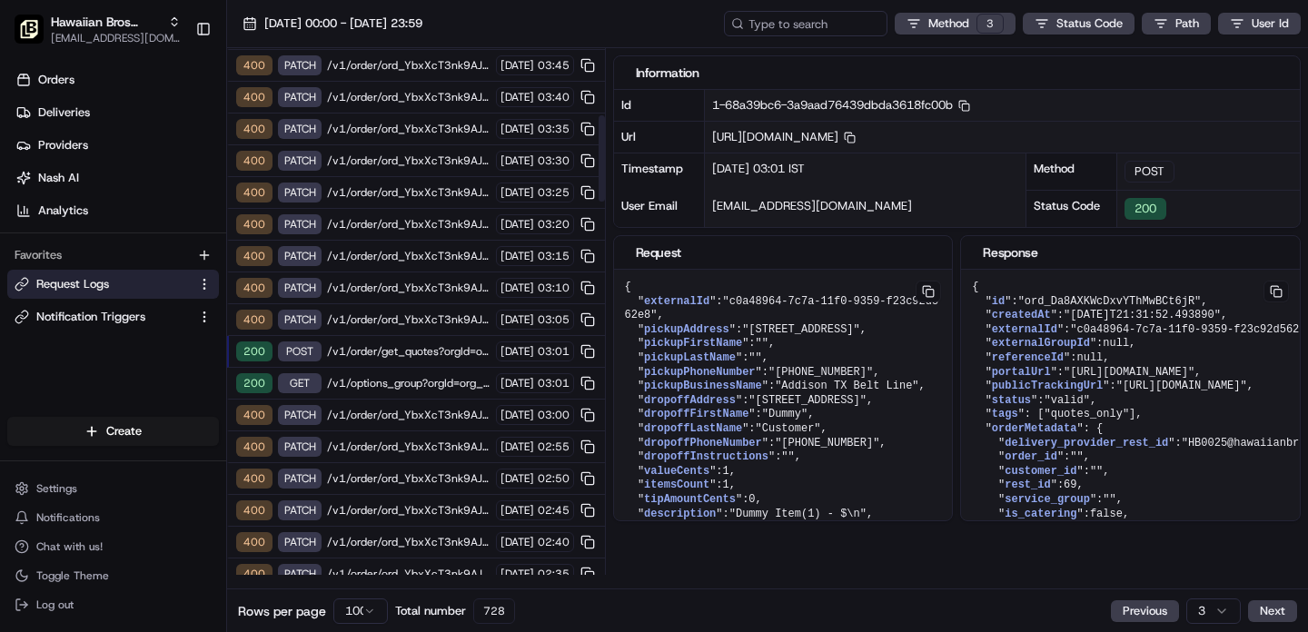
click at [375, 319] on span "/v1/order/ord_YbxXcT3nk9AJXmL3zmpndf?orgId=org_oPtaPU" at bounding box center [408, 319] width 163 height 15
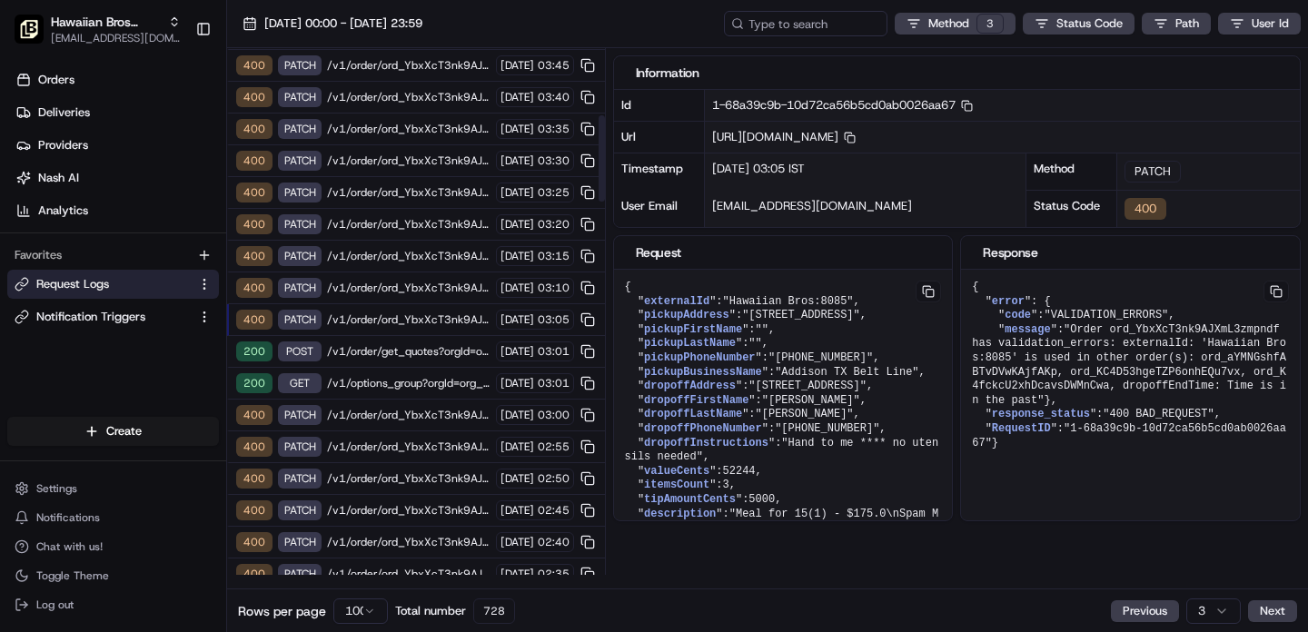
click at [372, 286] on span "/v1/order/ord_YbxXcT3nk9AJXmL3zmpndf?orgId=org_oPtaPU" at bounding box center [408, 288] width 163 height 15
